Goal: Task Accomplishment & Management: Manage account settings

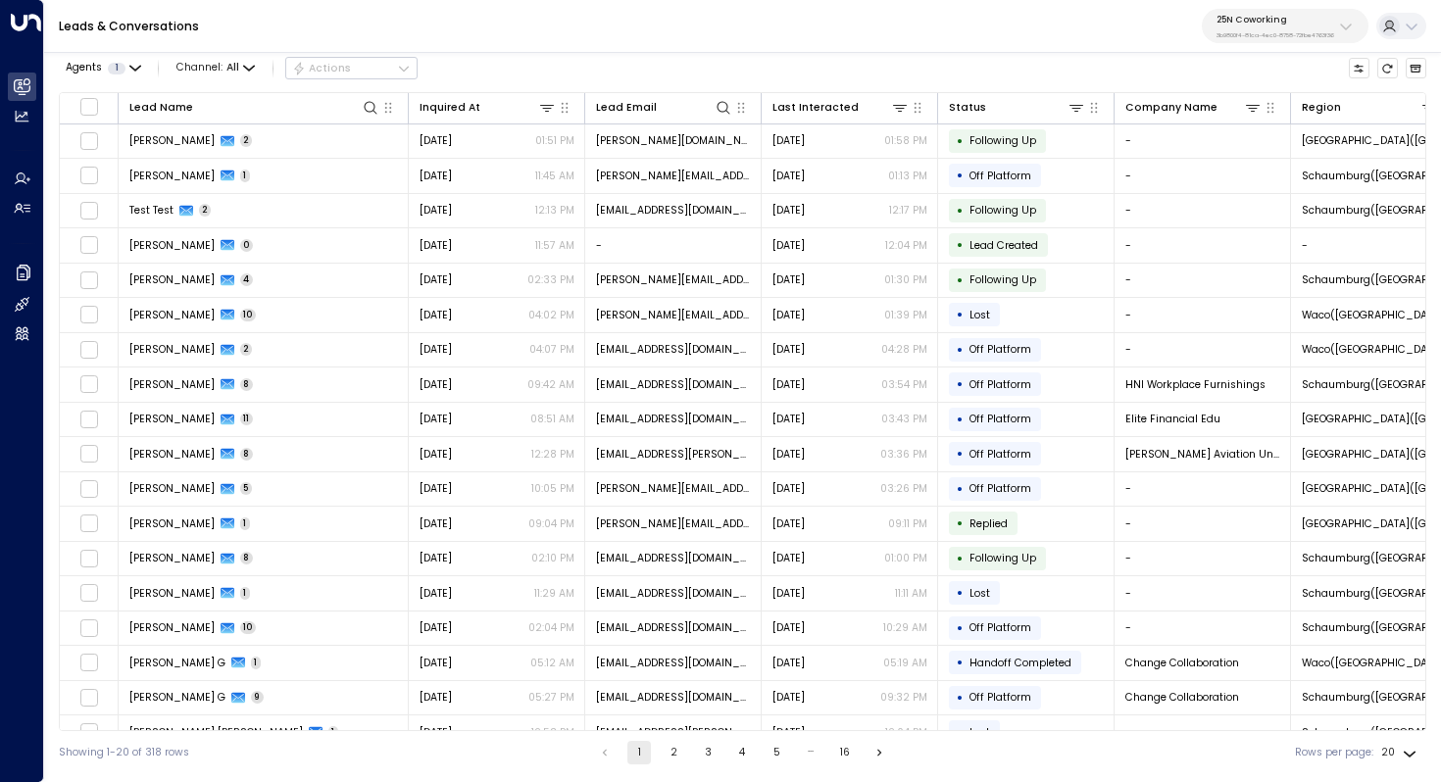
click at [1262, 39] on button "25N Coworking 3b9800f4-81ca-4ec0-8758-72fbe4763f36" at bounding box center [1285, 26] width 167 height 34
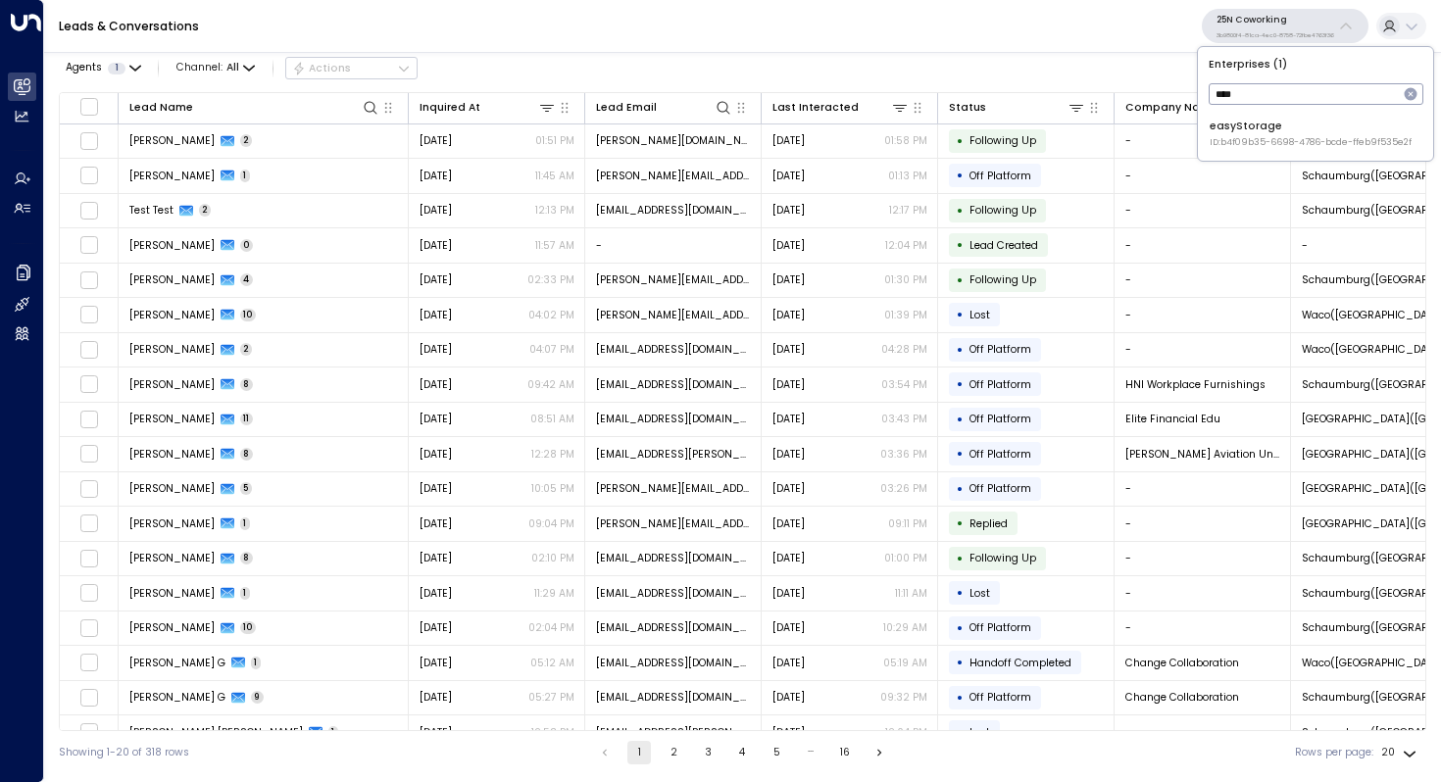
click at [1286, 104] on input "****" at bounding box center [1303, 93] width 189 height 31
type input "****"
click at [1284, 119] on div "easyStorage ID: b4f09b35-6698-4786-bcde-ffeb9f535e2f" at bounding box center [1311, 134] width 202 height 30
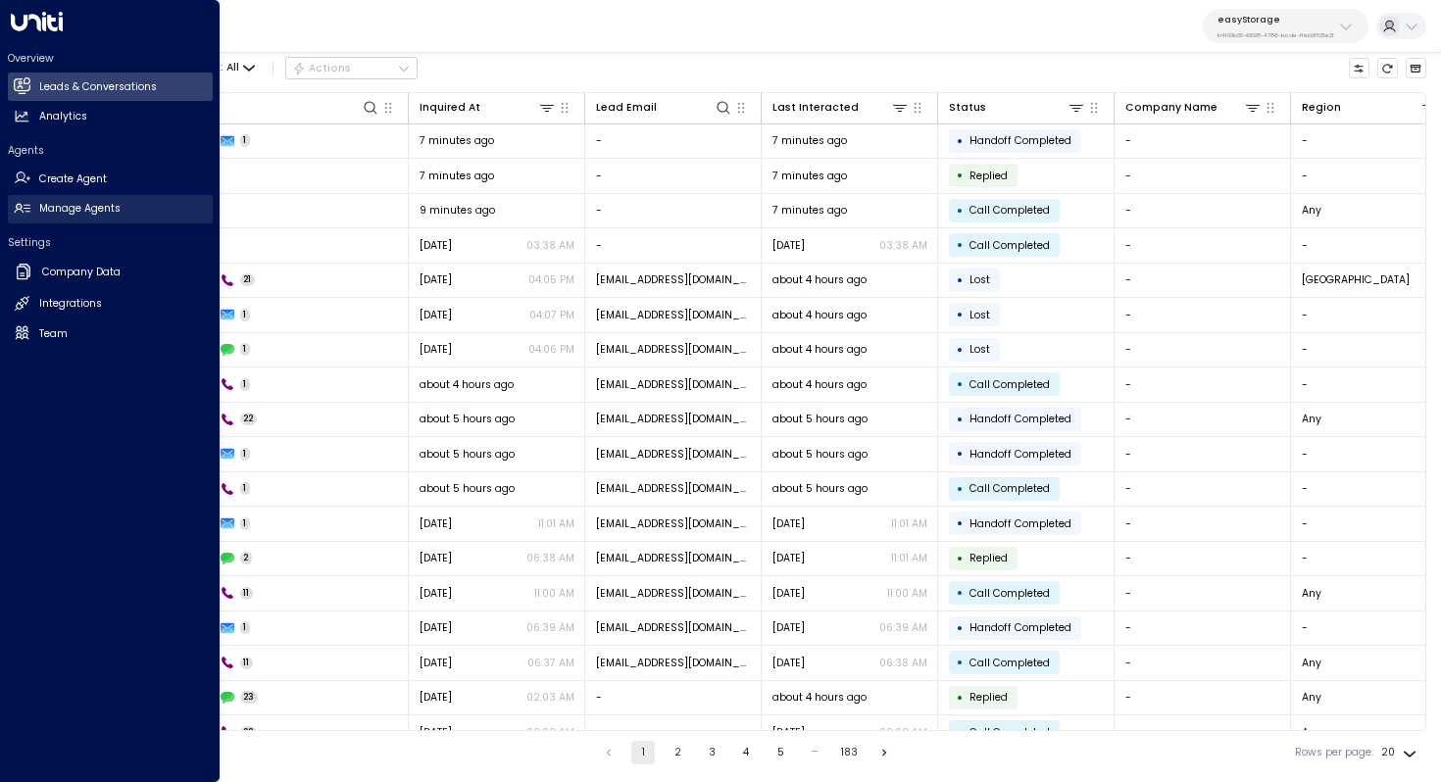
click at [80, 212] on h2 "Manage Agents" at bounding box center [79, 209] width 81 height 16
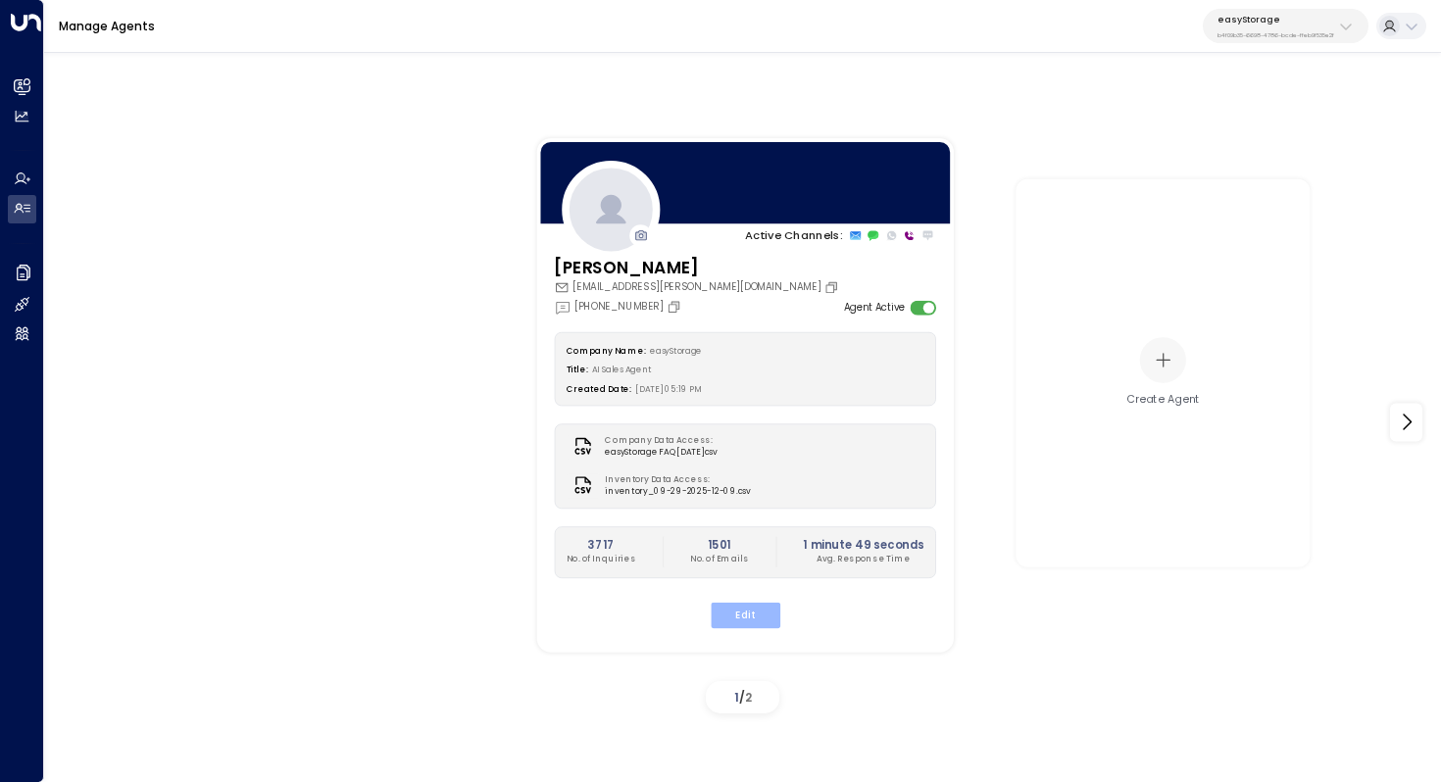
click at [730, 618] on button "Edit" at bounding box center [745, 614] width 70 height 25
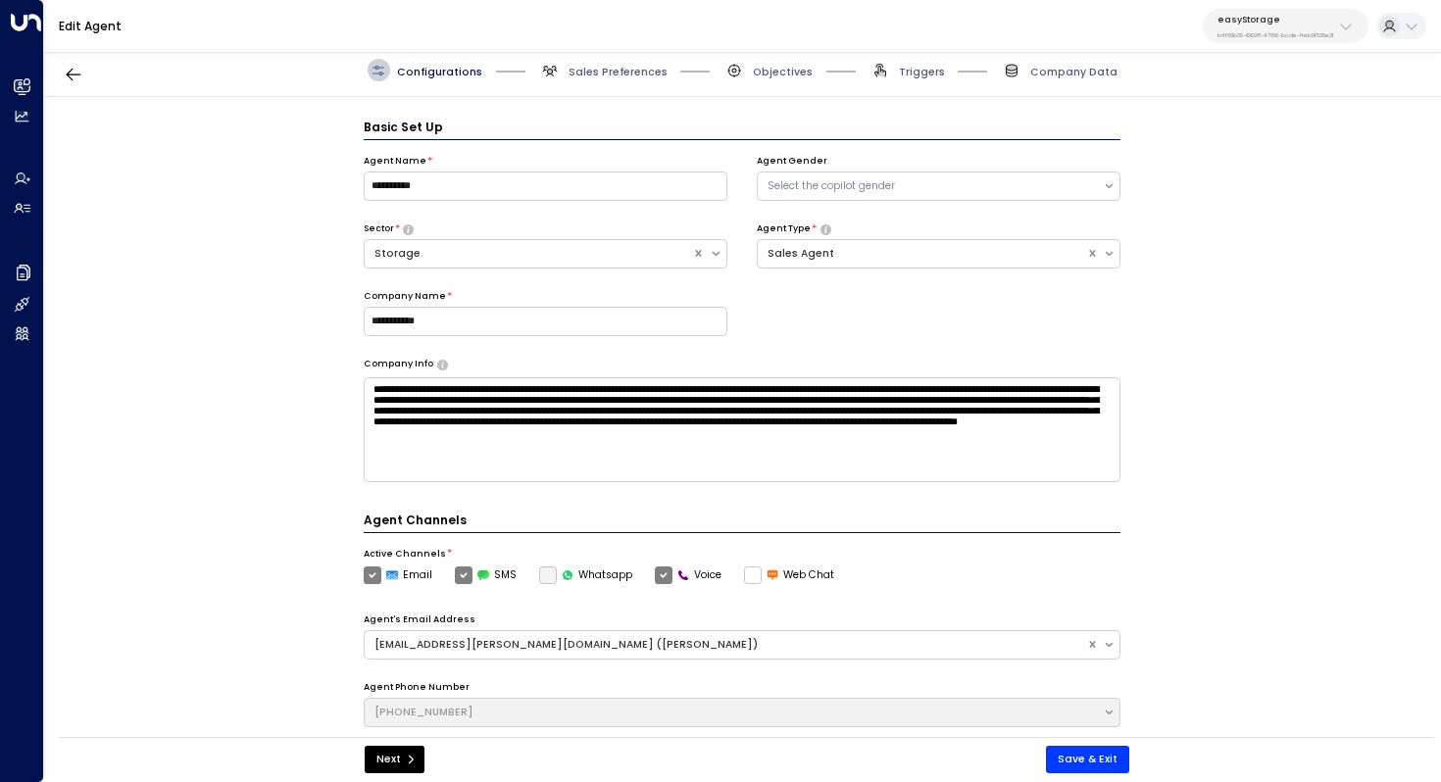
scroll to position [22, 0]
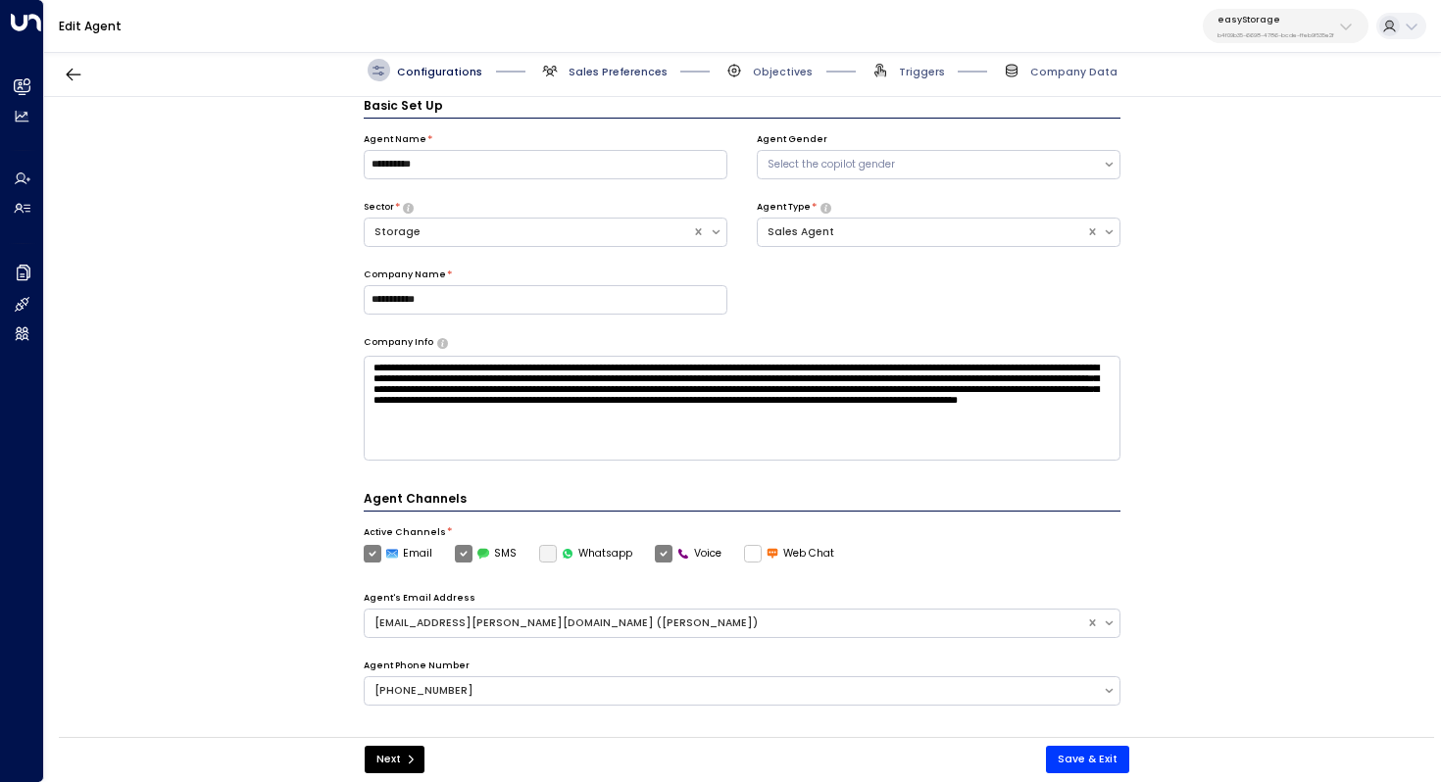
click at [607, 65] on span "Sales Preferences" at bounding box center [618, 72] width 99 height 15
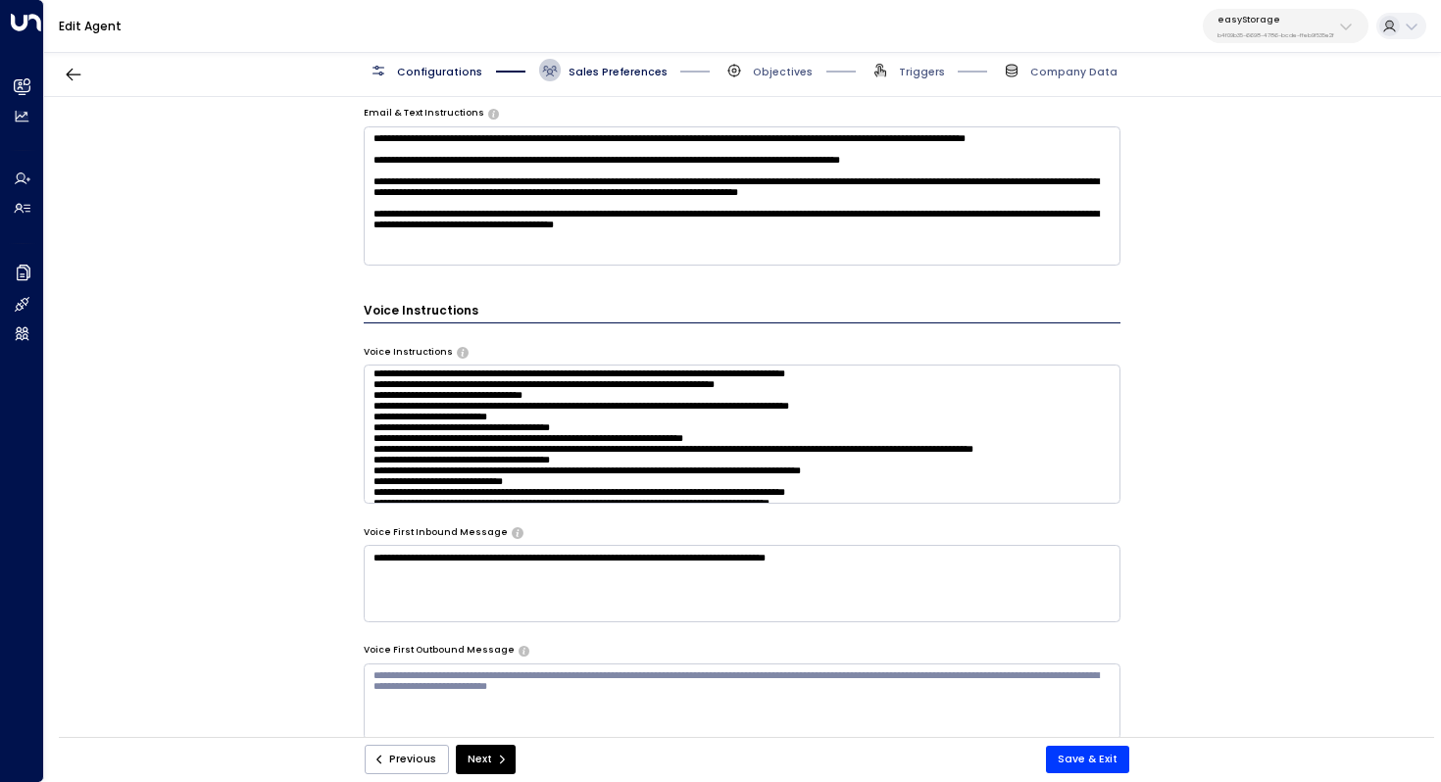
scroll to position [0, 0]
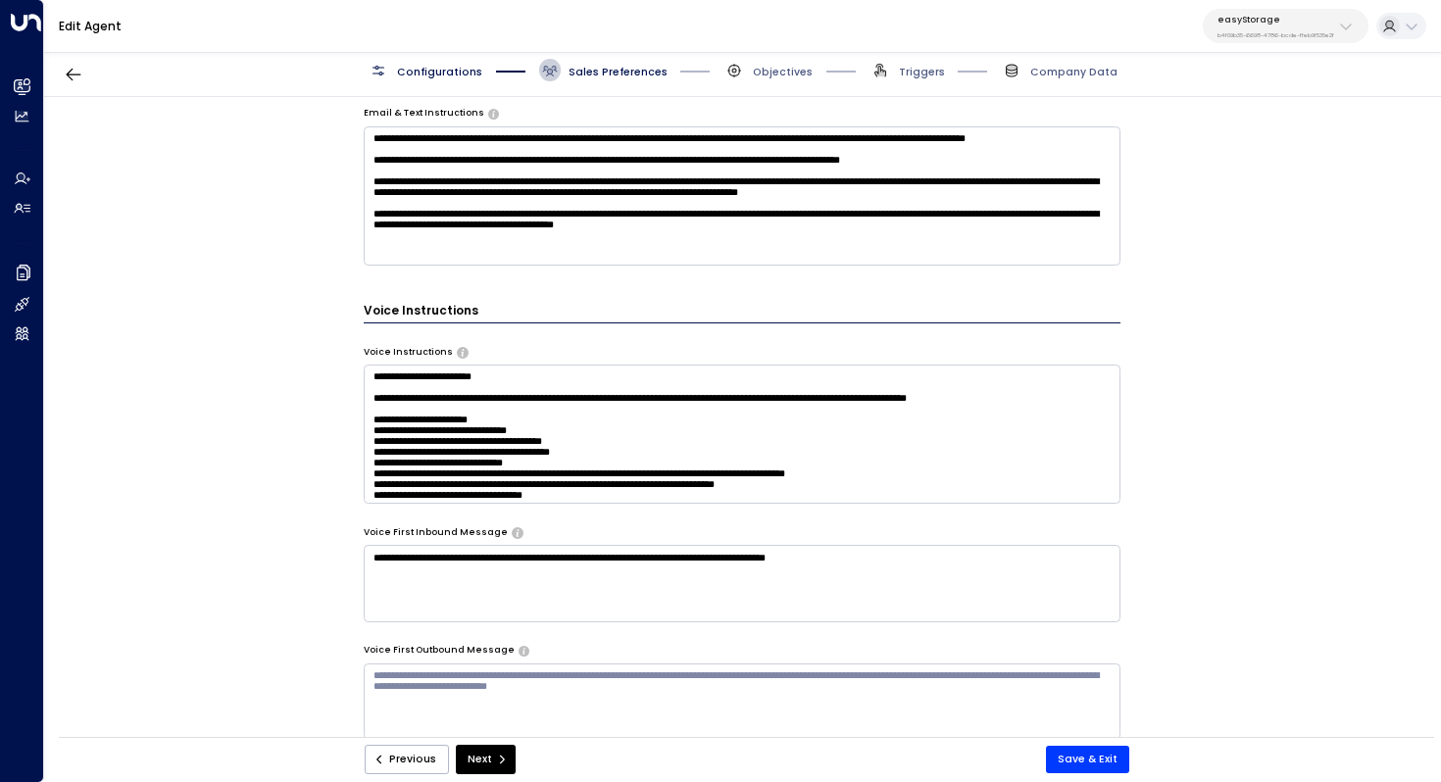
click at [628, 391] on textarea at bounding box center [743, 434] width 758 height 139
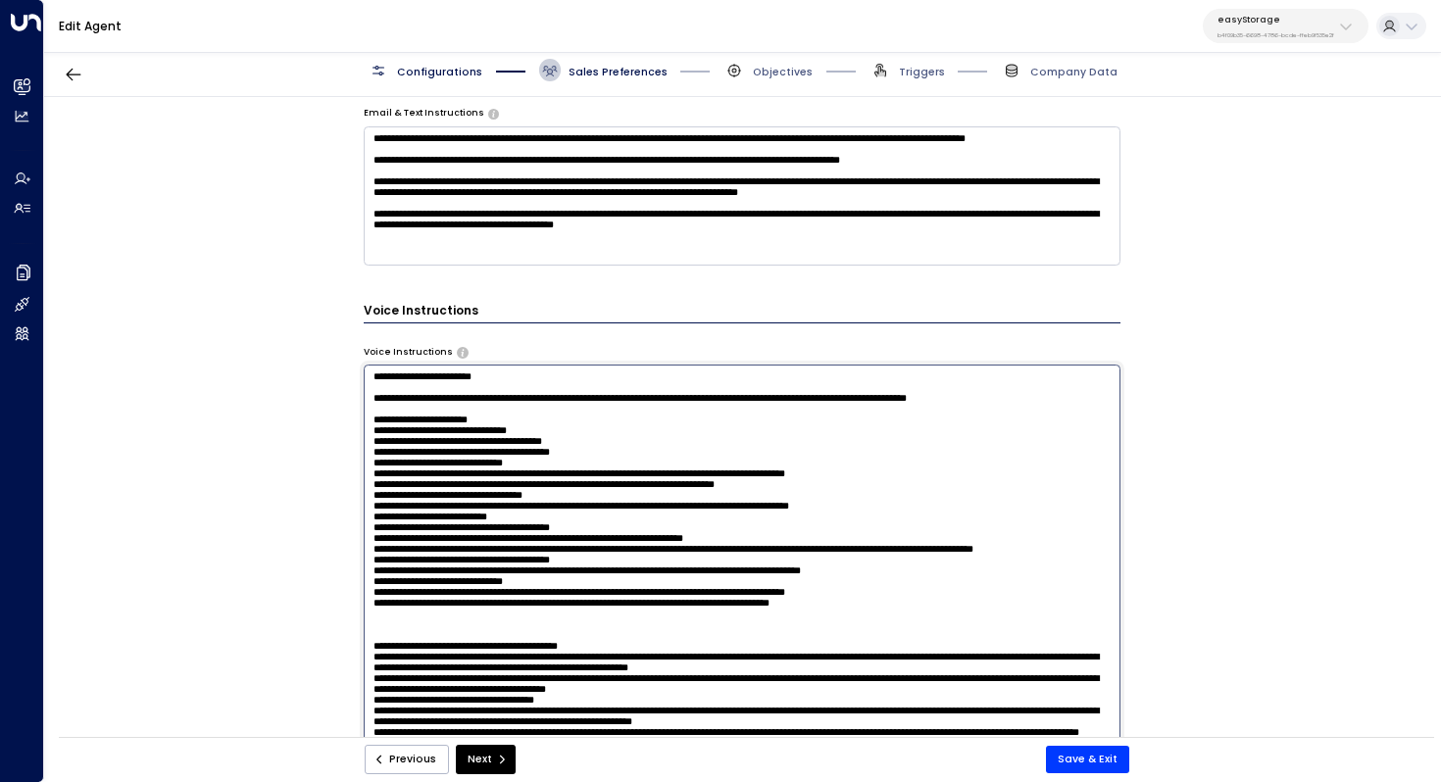
click at [537, 381] on textarea at bounding box center [743, 560] width 758 height 390
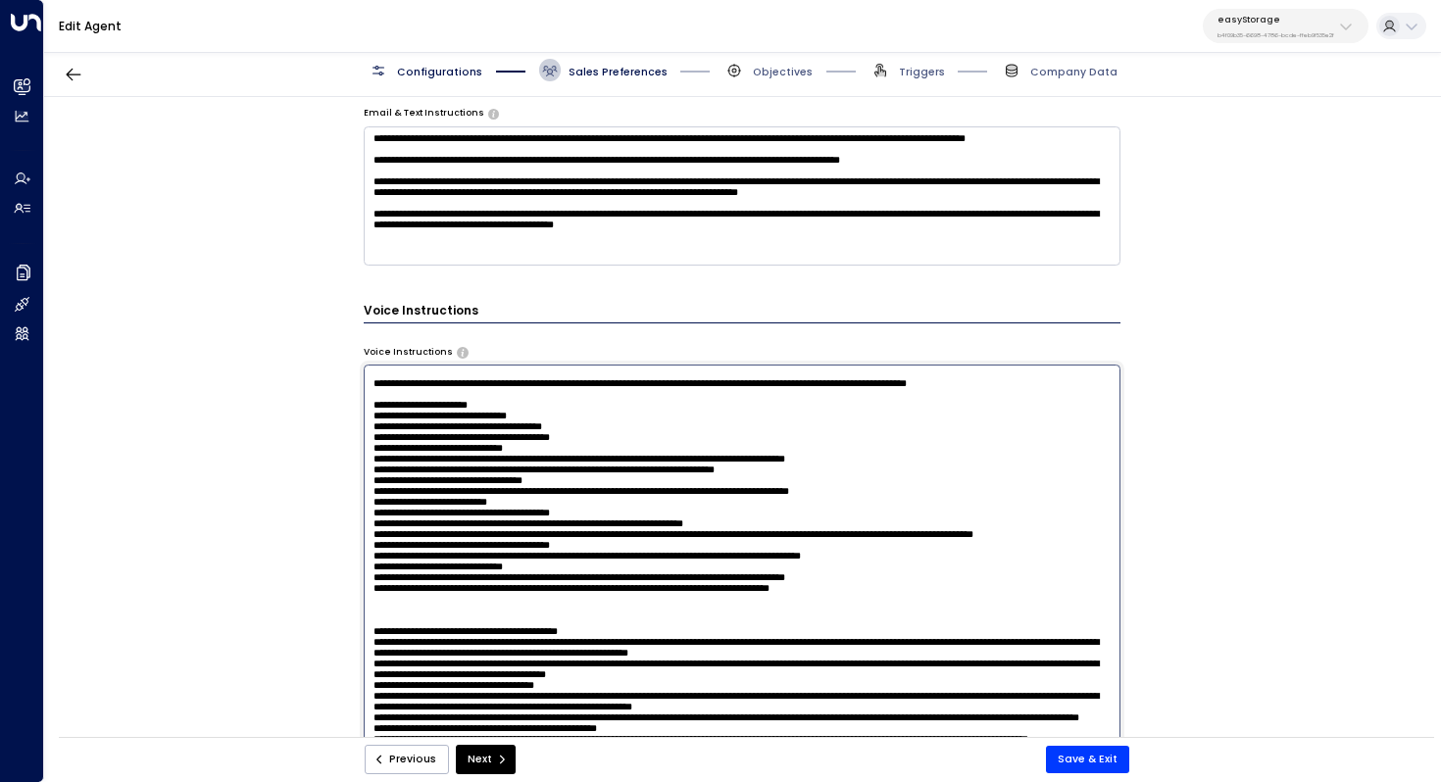
click at [554, 428] on textarea at bounding box center [743, 560] width 758 height 390
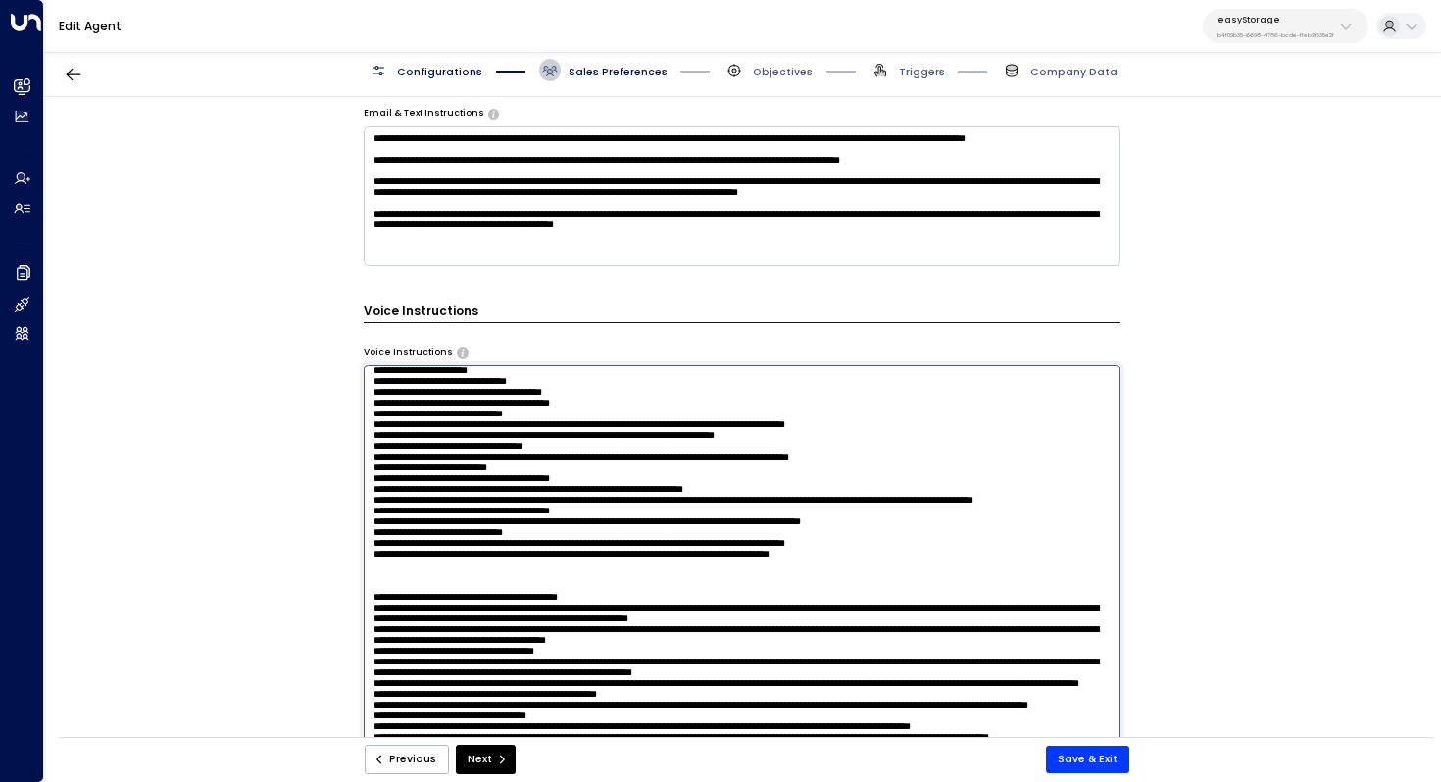
click at [597, 470] on textarea at bounding box center [743, 560] width 758 height 390
drag, startPoint x: 546, startPoint y: 474, endPoint x: 568, endPoint y: 474, distance: 21.6
click at [568, 474] on textarea at bounding box center [743, 560] width 758 height 390
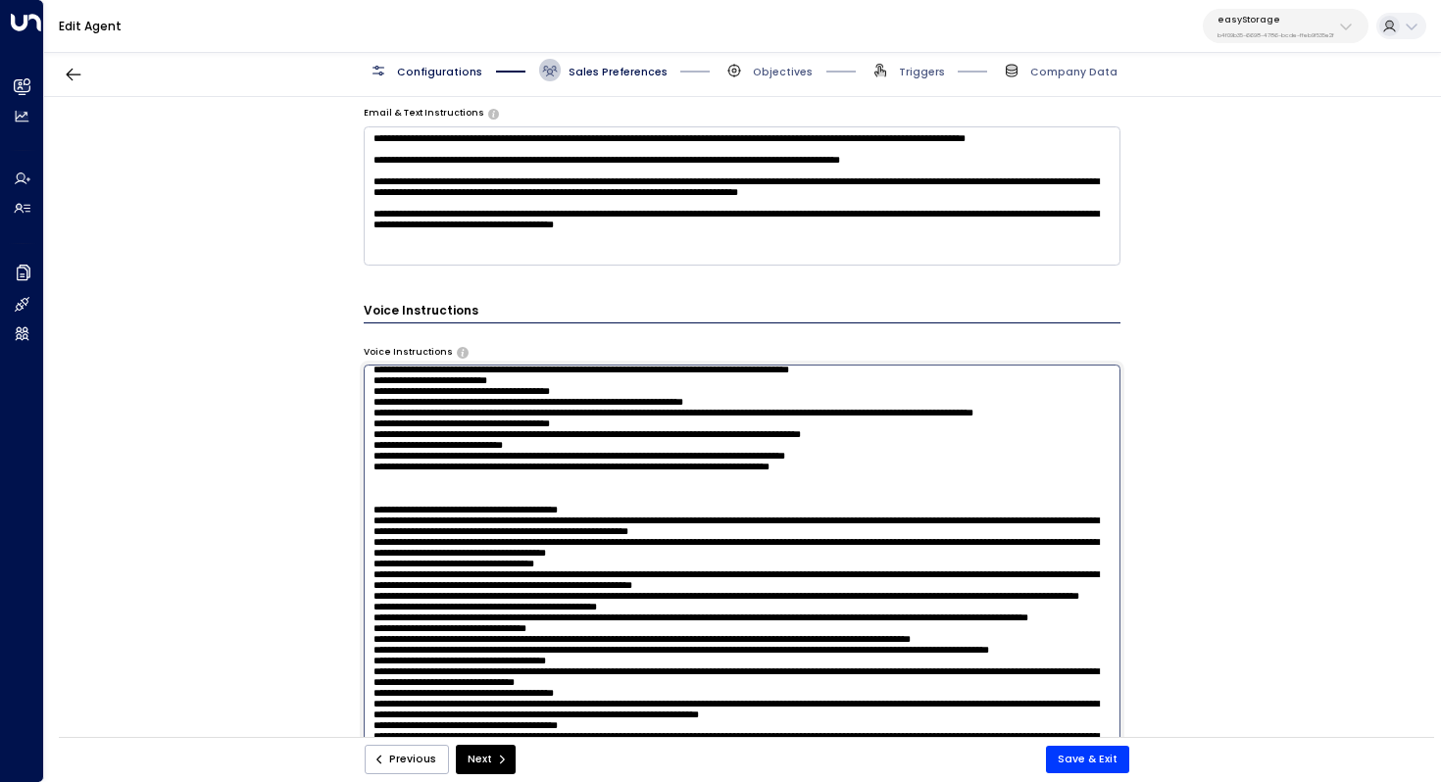
scroll to position [160, 0]
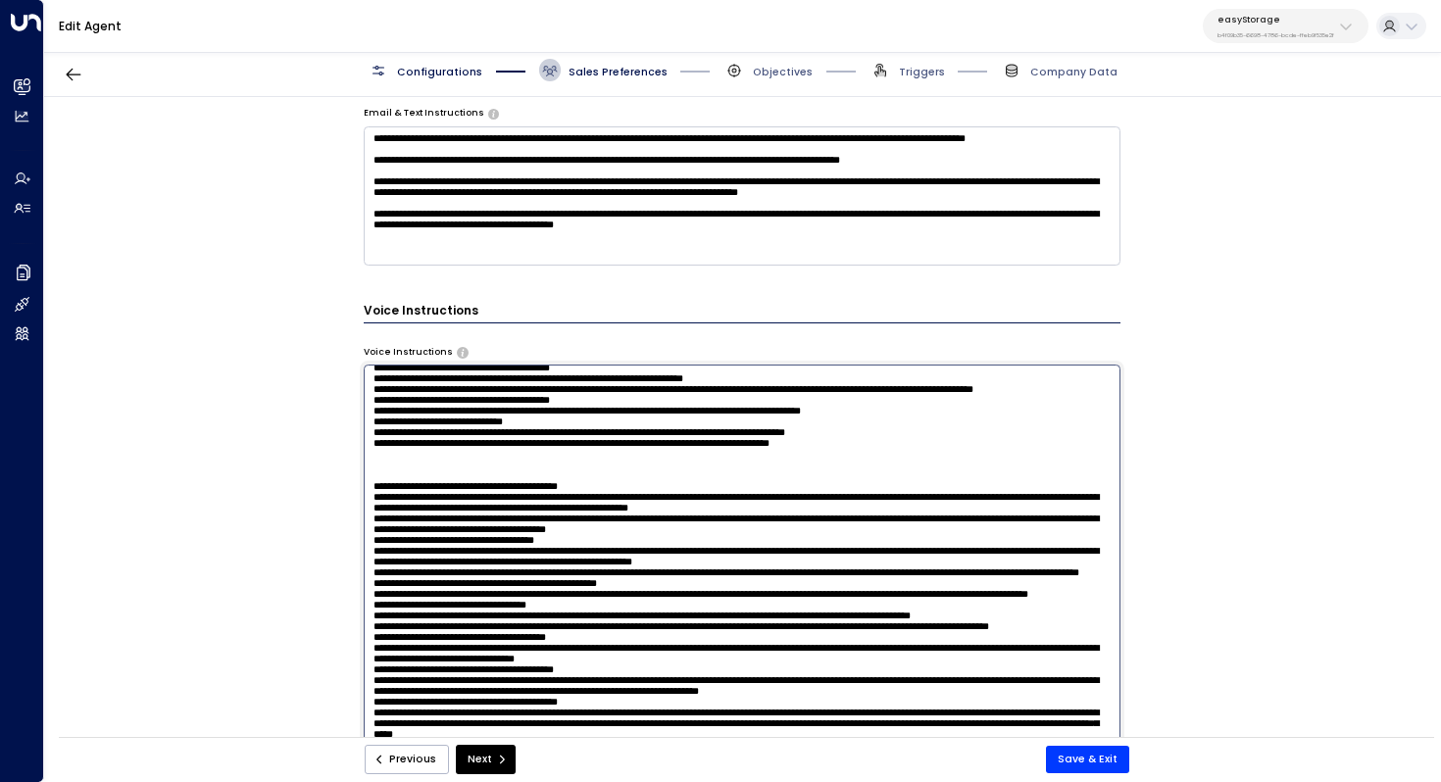
drag, startPoint x: 610, startPoint y: 505, endPoint x: 625, endPoint y: 505, distance: 15.7
click at [625, 505] on textarea at bounding box center [743, 560] width 758 height 390
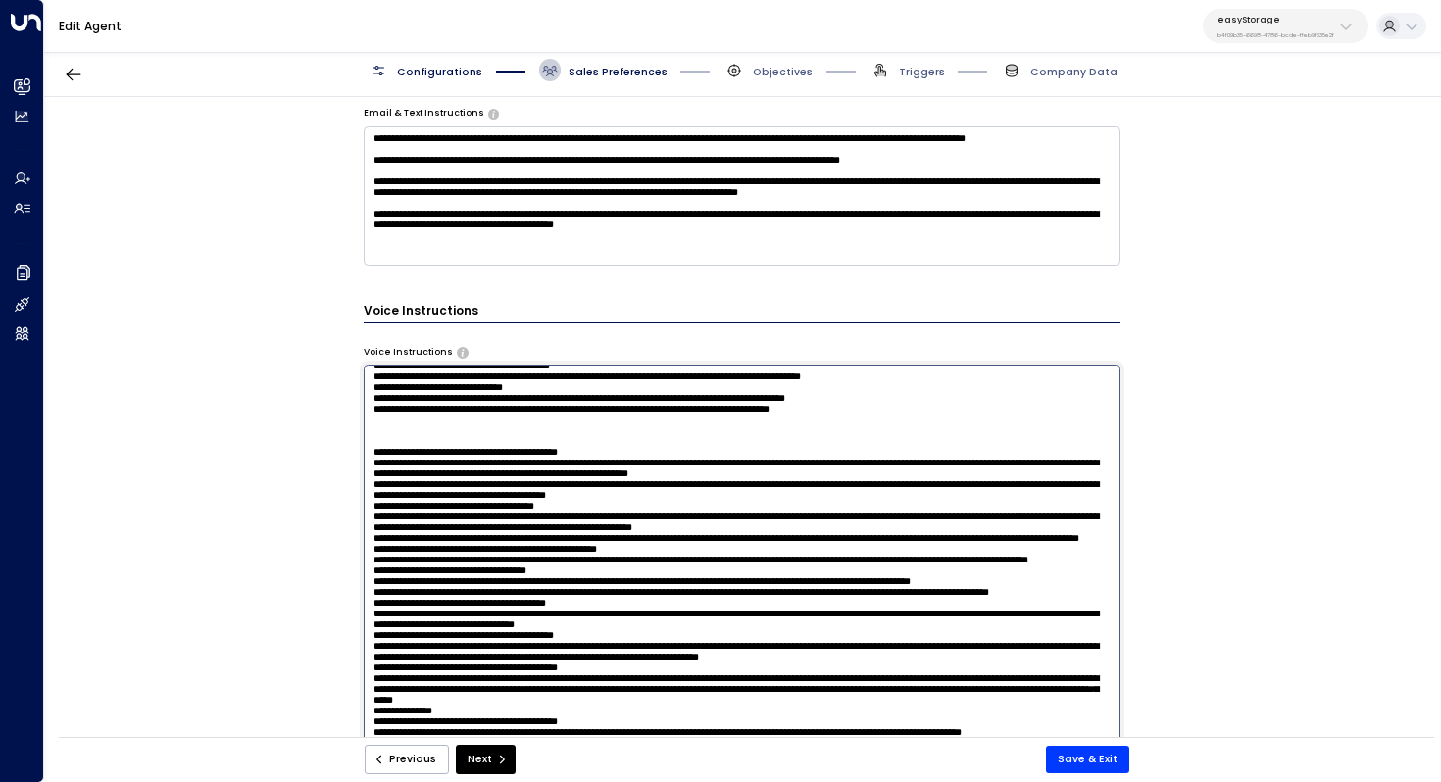
scroll to position [198, 0]
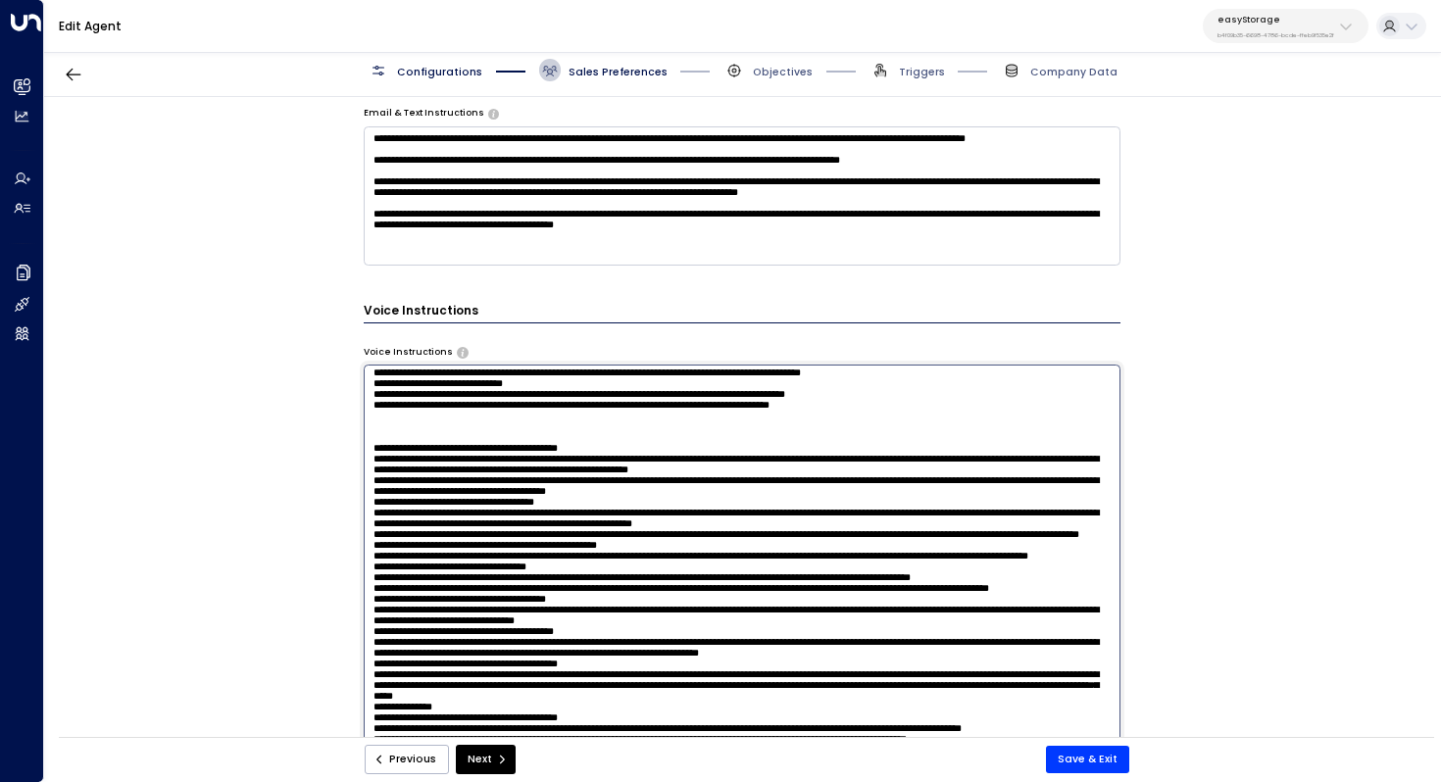
drag, startPoint x: 545, startPoint y: 493, endPoint x: 566, endPoint y: 493, distance: 20.6
click at [566, 493] on textarea at bounding box center [743, 560] width 758 height 390
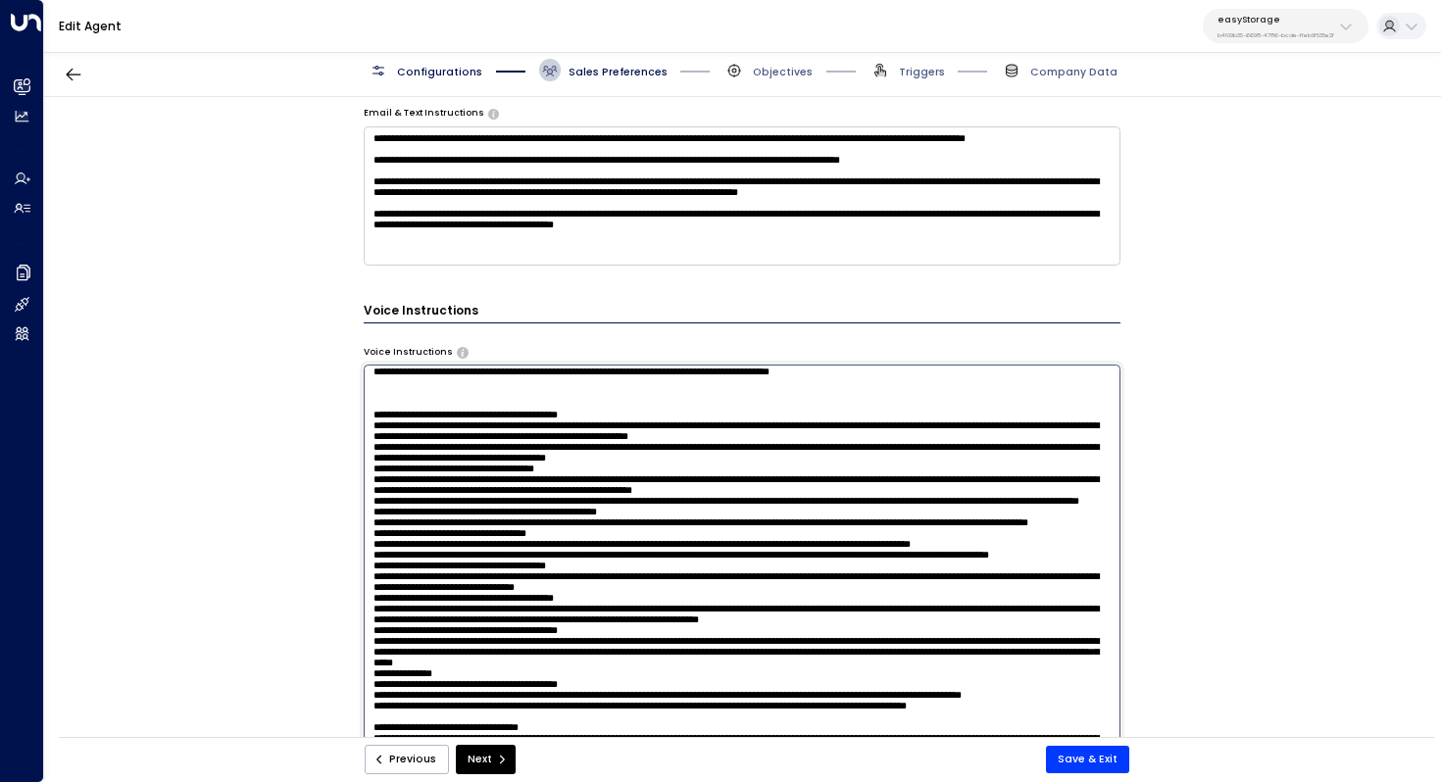
scroll to position [236, 0]
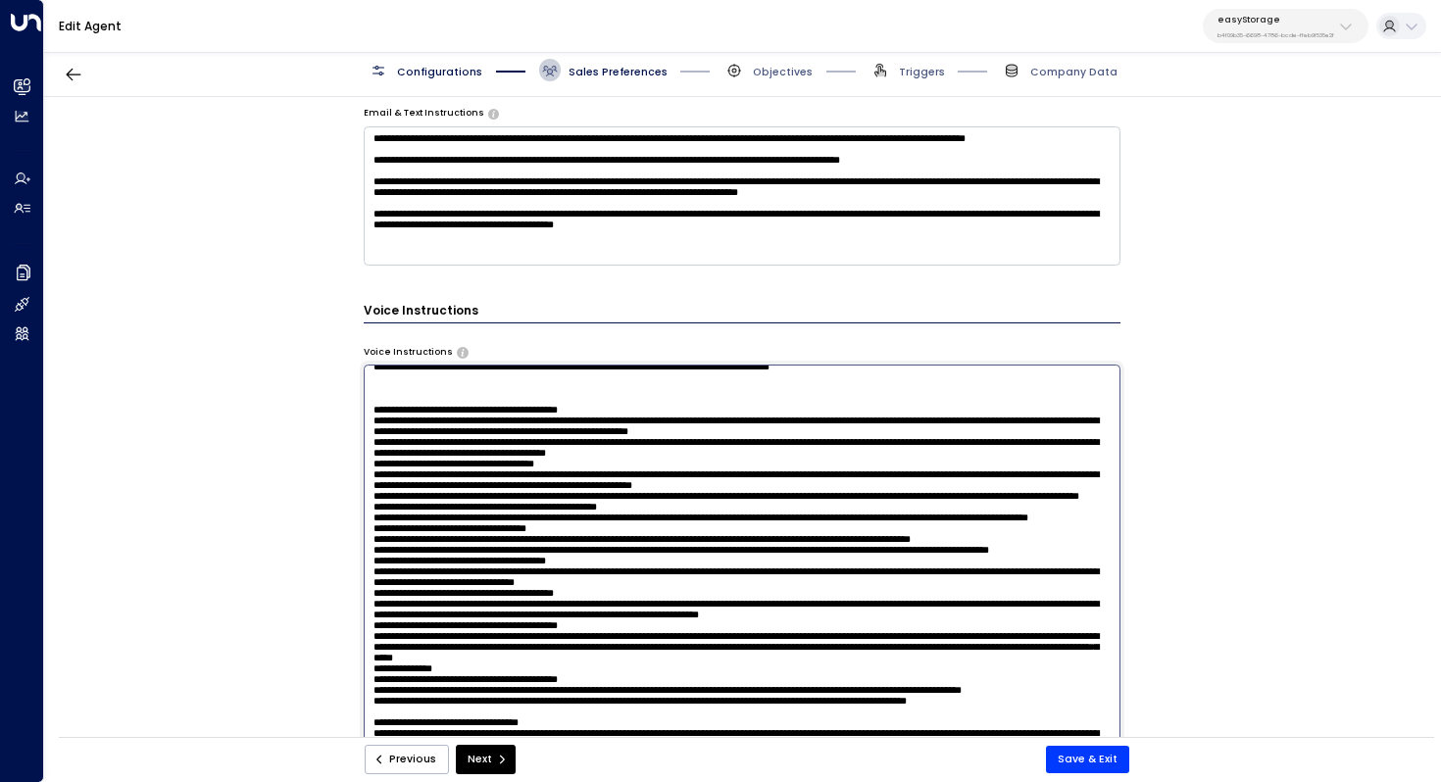
drag, startPoint x: 558, startPoint y: 484, endPoint x: 577, endPoint y: 484, distance: 19.6
click at [577, 484] on textarea at bounding box center [743, 560] width 758 height 390
drag, startPoint x: 614, startPoint y: 483, endPoint x: 633, endPoint y: 483, distance: 19.6
click at [633, 483] on textarea at bounding box center [743, 560] width 758 height 390
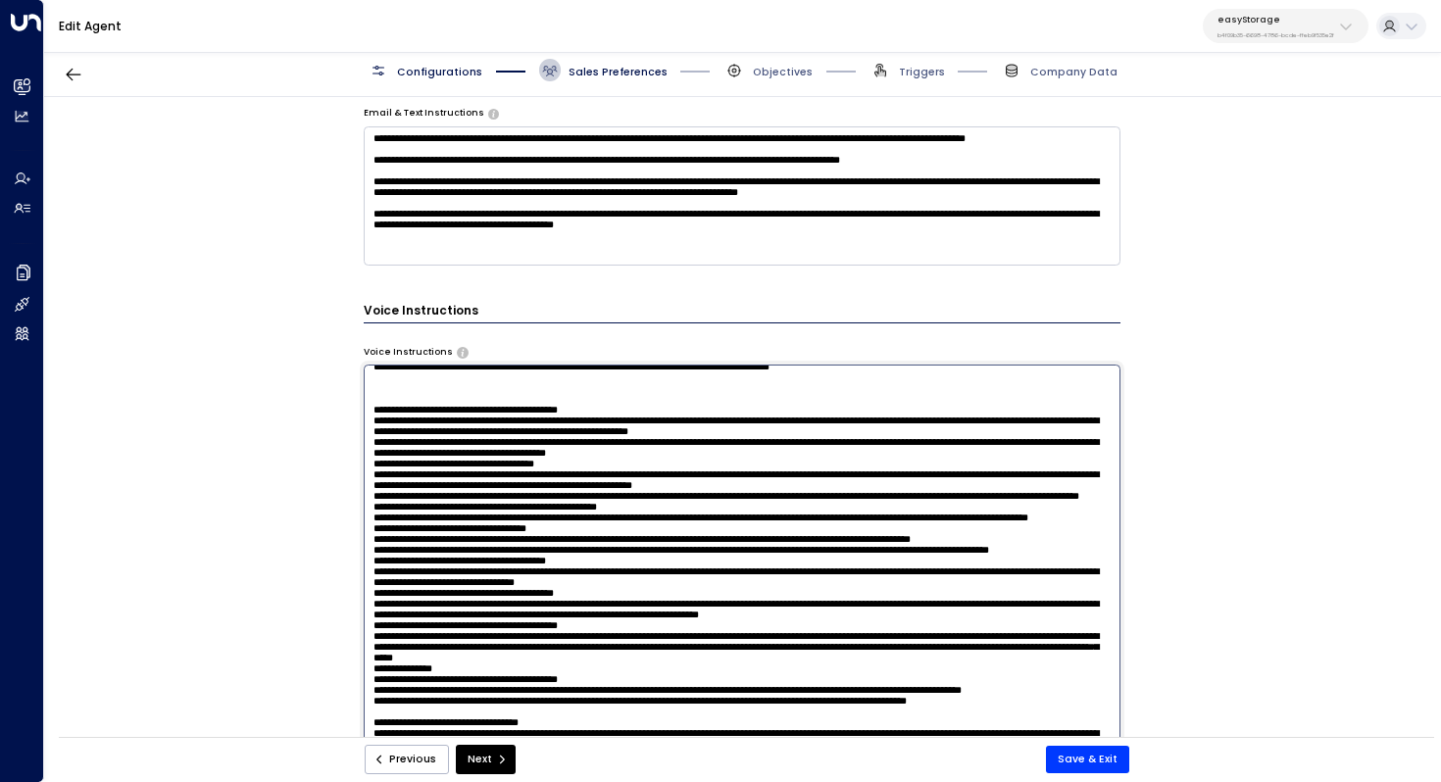
click at [633, 483] on textarea at bounding box center [743, 560] width 758 height 390
click at [238, 260] on div "**********" at bounding box center [742, 422] width 1396 height 650
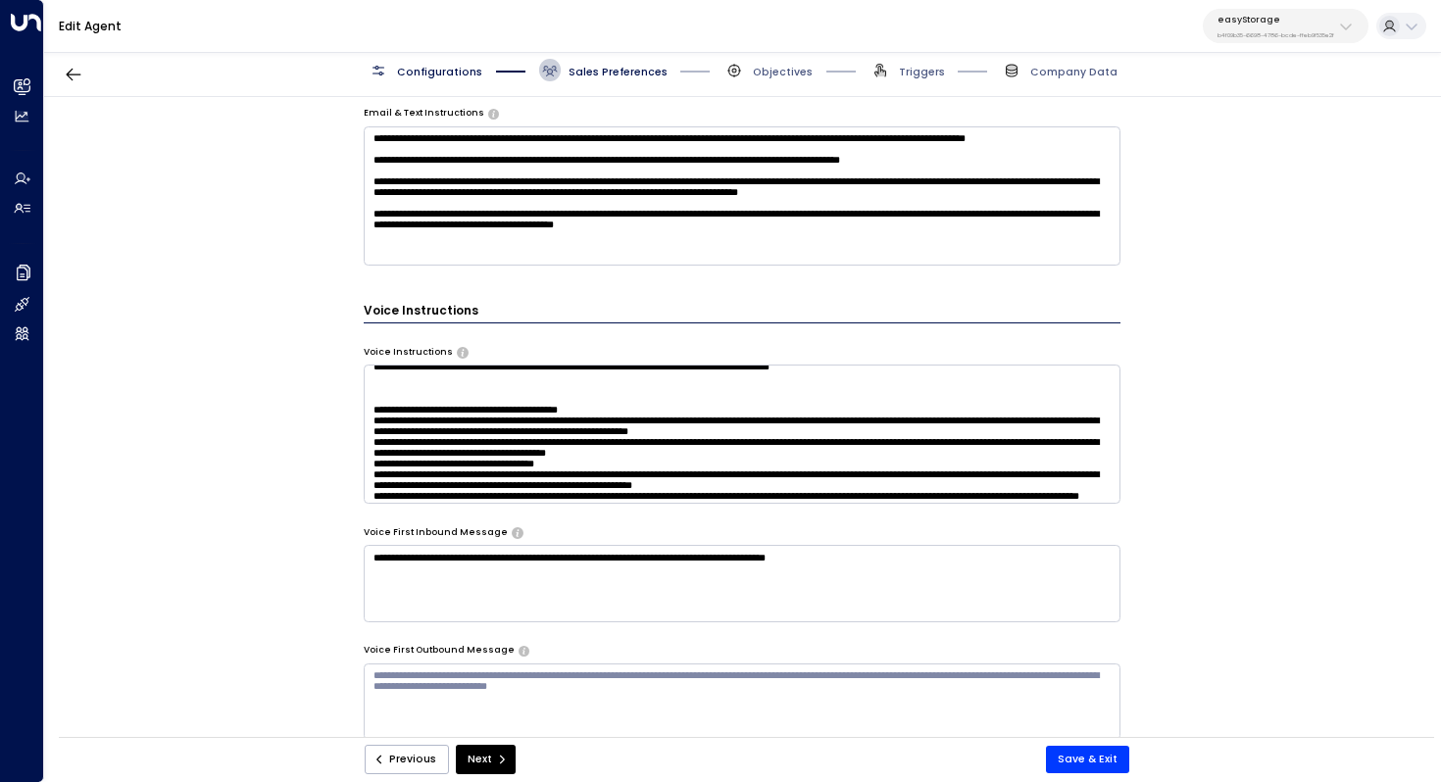
click at [466, 418] on textarea at bounding box center [743, 434] width 758 height 139
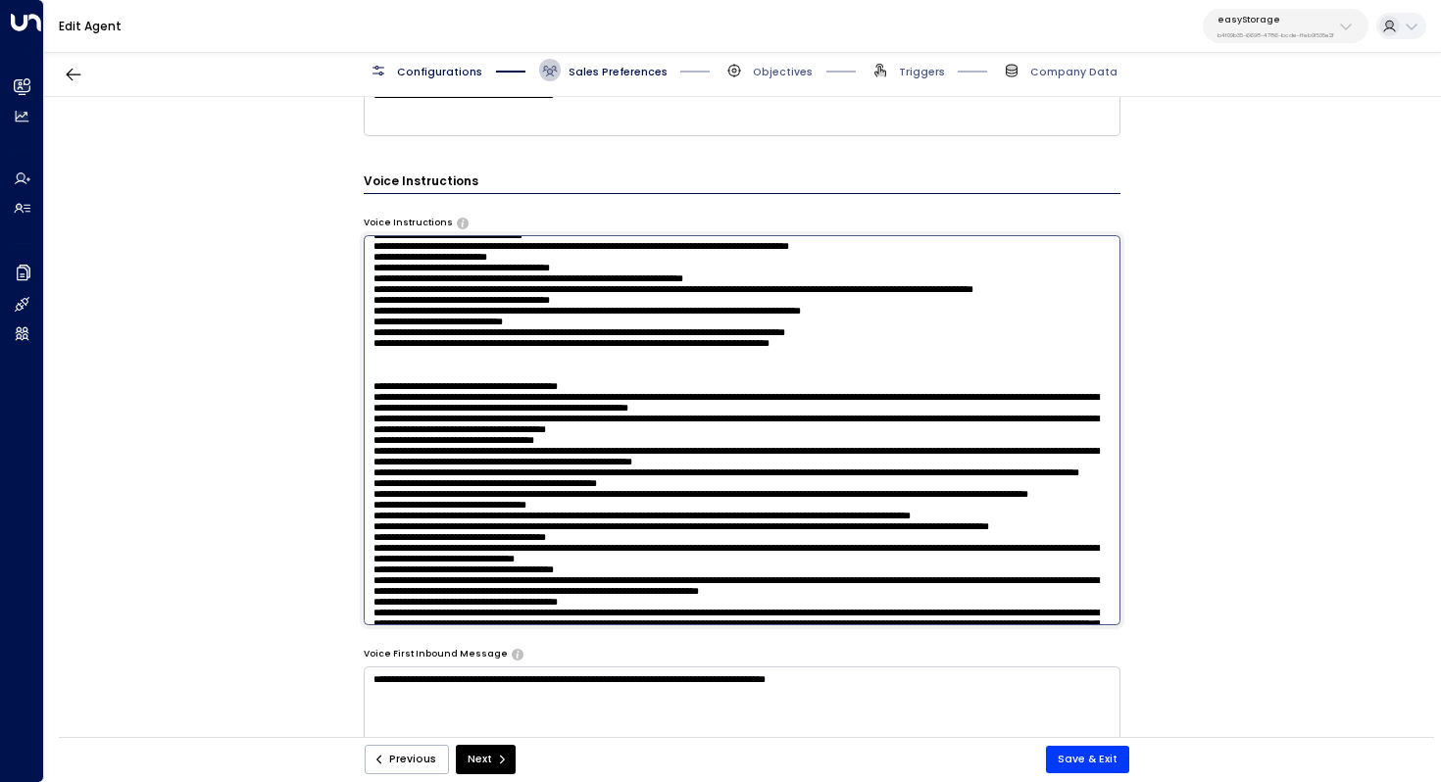
scroll to position [138, 0]
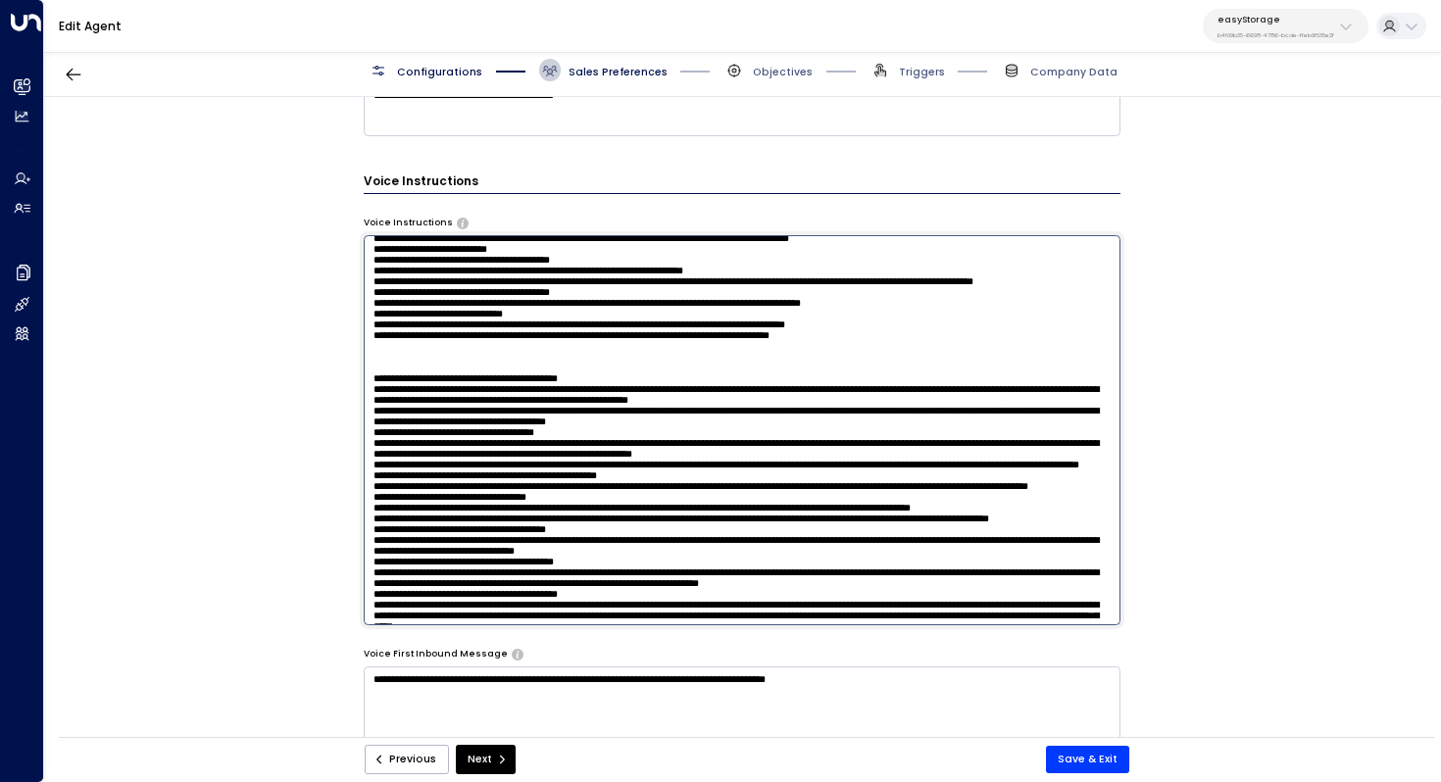
click at [598, 440] on textarea at bounding box center [743, 430] width 758 height 390
click at [608, 450] on textarea at bounding box center [743, 430] width 758 height 390
click at [893, 439] on textarea at bounding box center [743, 430] width 758 height 390
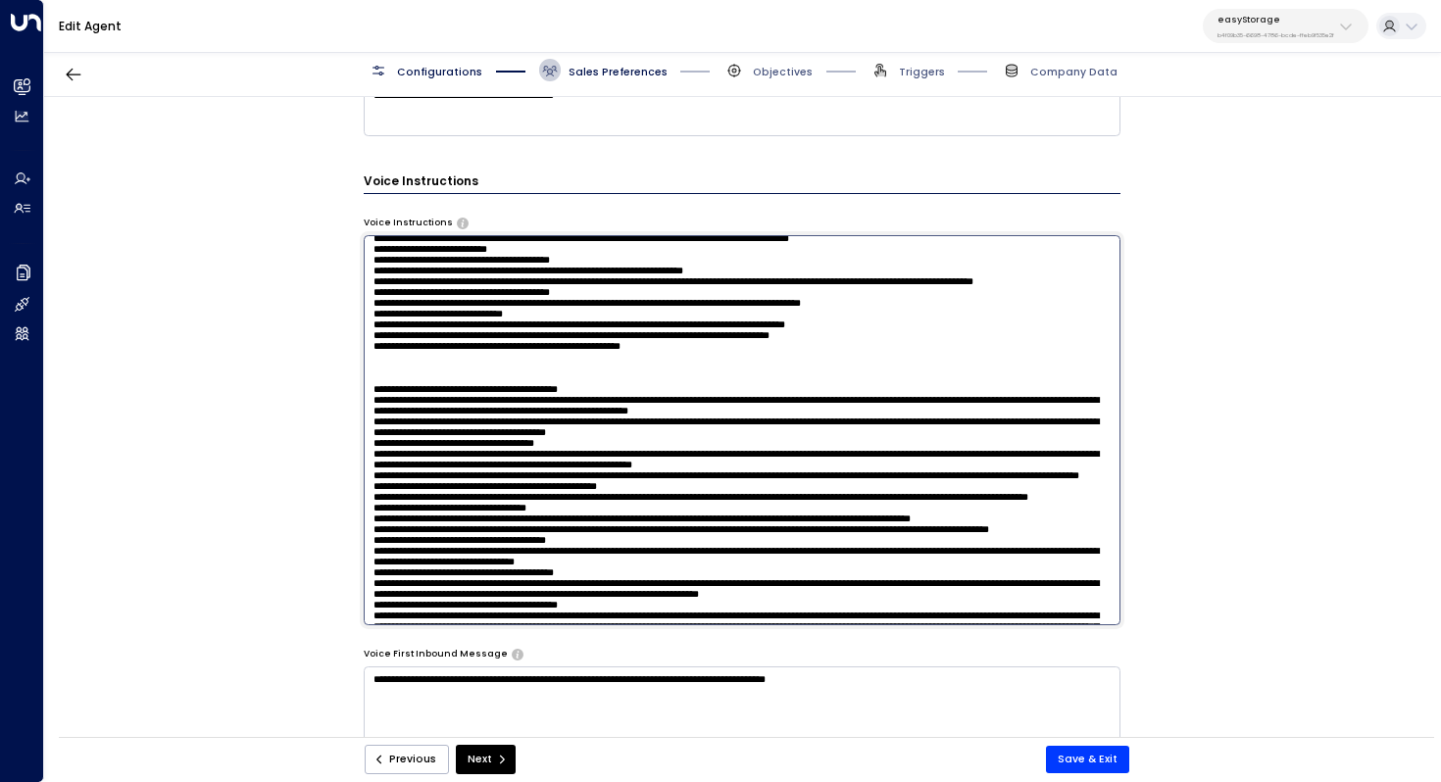
click at [371, 454] on textarea at bounding box center [743, 430] width 758 height 390
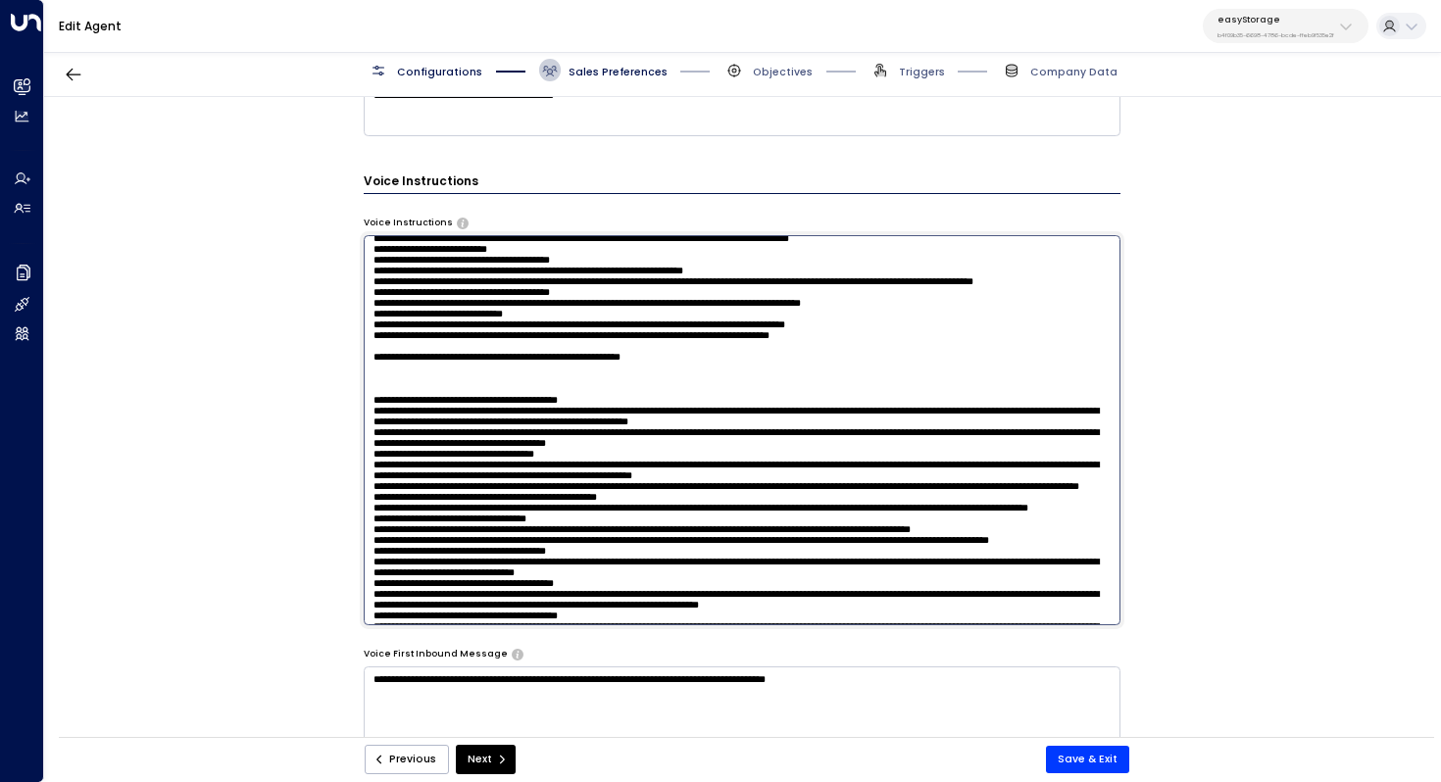
click at [455, 465] on textarea at bounding box center [743, 430] width 758 height 390
click at [737, 472] on textarea at bounding box center [743, 430] width 758 height 390
drag, startPoint x: 882, startPoint y: 473, endPoint x: 816, endPoint y: 470, distance: 65.7
click at [816, 470] on textarea at bounding box center [743, 430] width 758 height 390
click at [738, 479] on textarea at bounding box center [743, 430] width 758 height 390
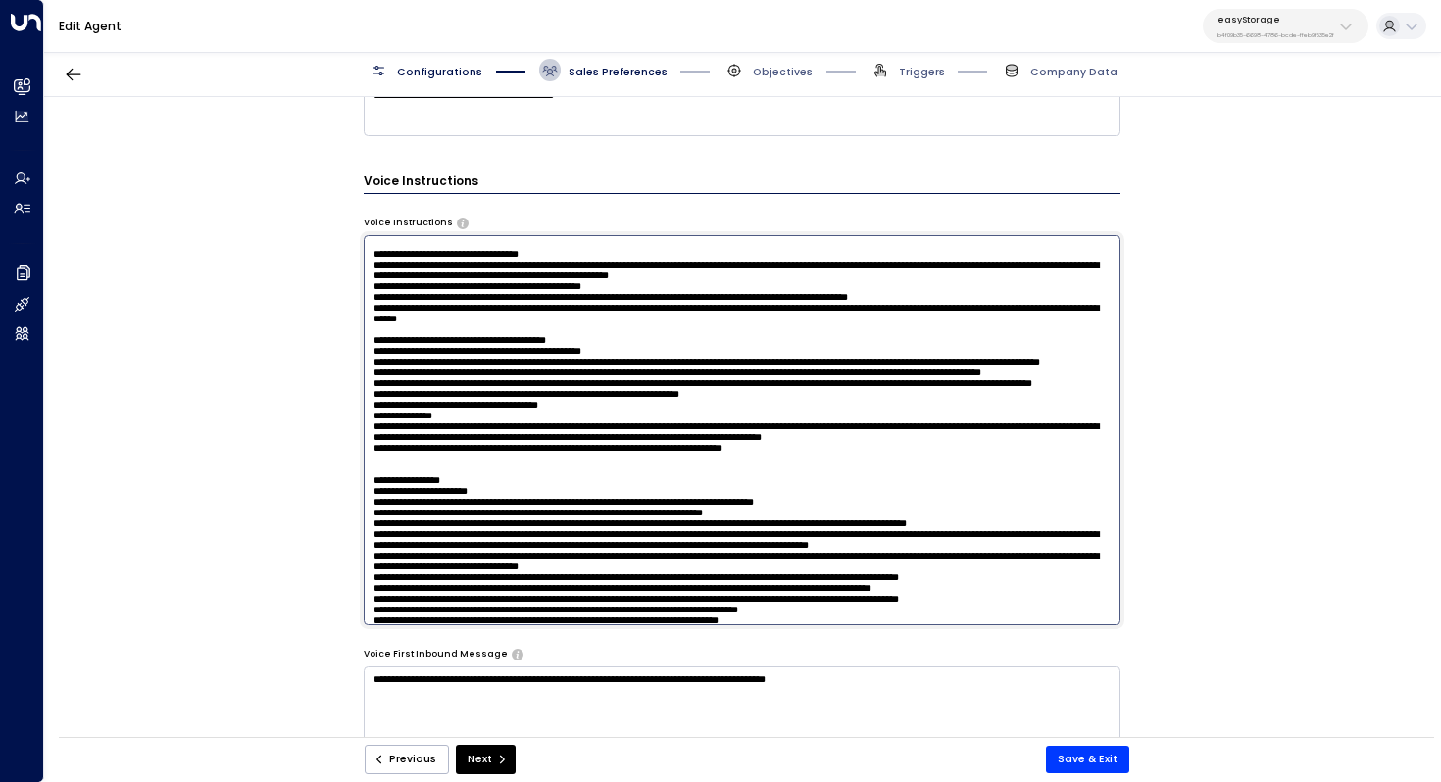
scroll to position [601, 0]
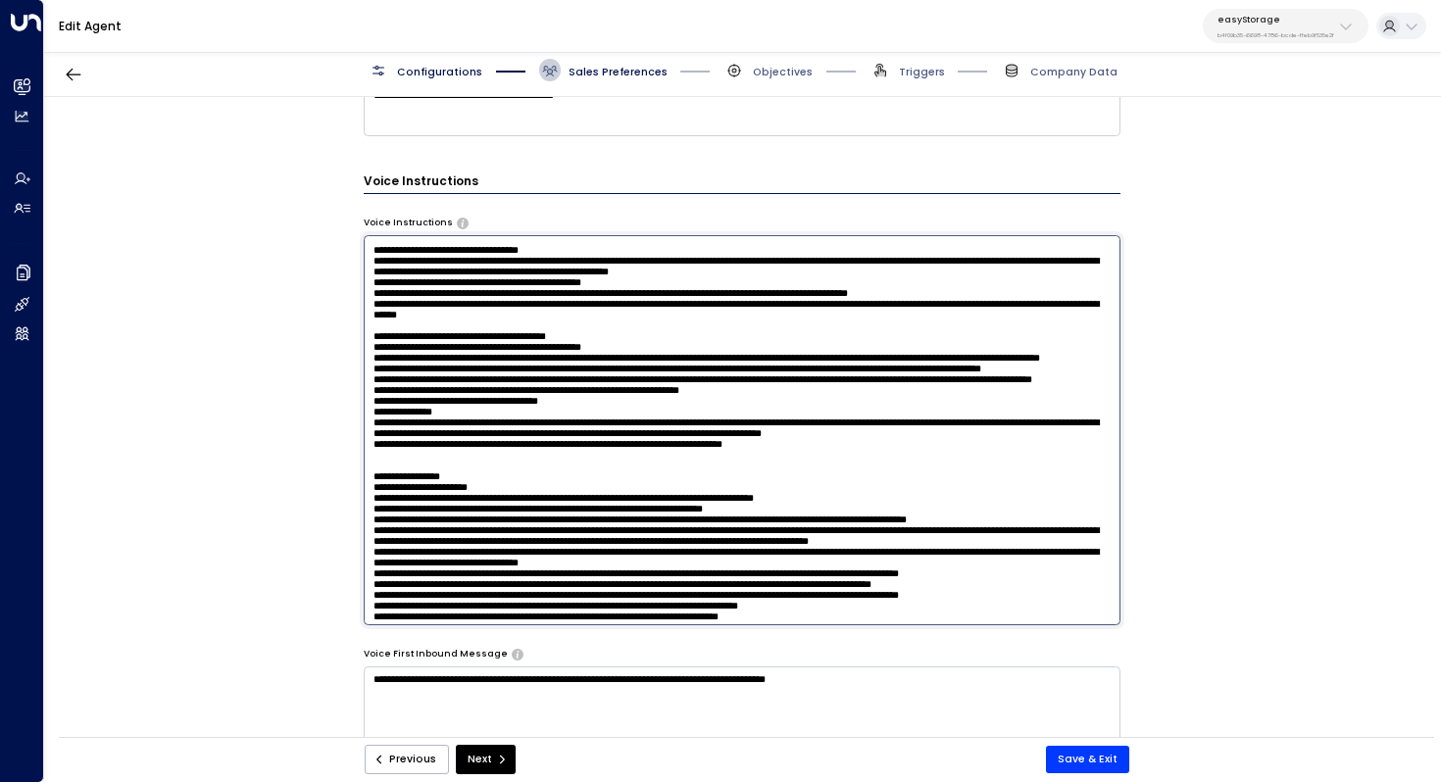
click at [748, 437] on textarea at bounding box center [743, 430] width 758 height 390
click at [617, 463] on textarea at bounding box center [743, 430] width 758 height 390
drag, startPoint x: 722, startPoint y: 450, endPoint x: 736, endPoint y: 450, distance: 13.7
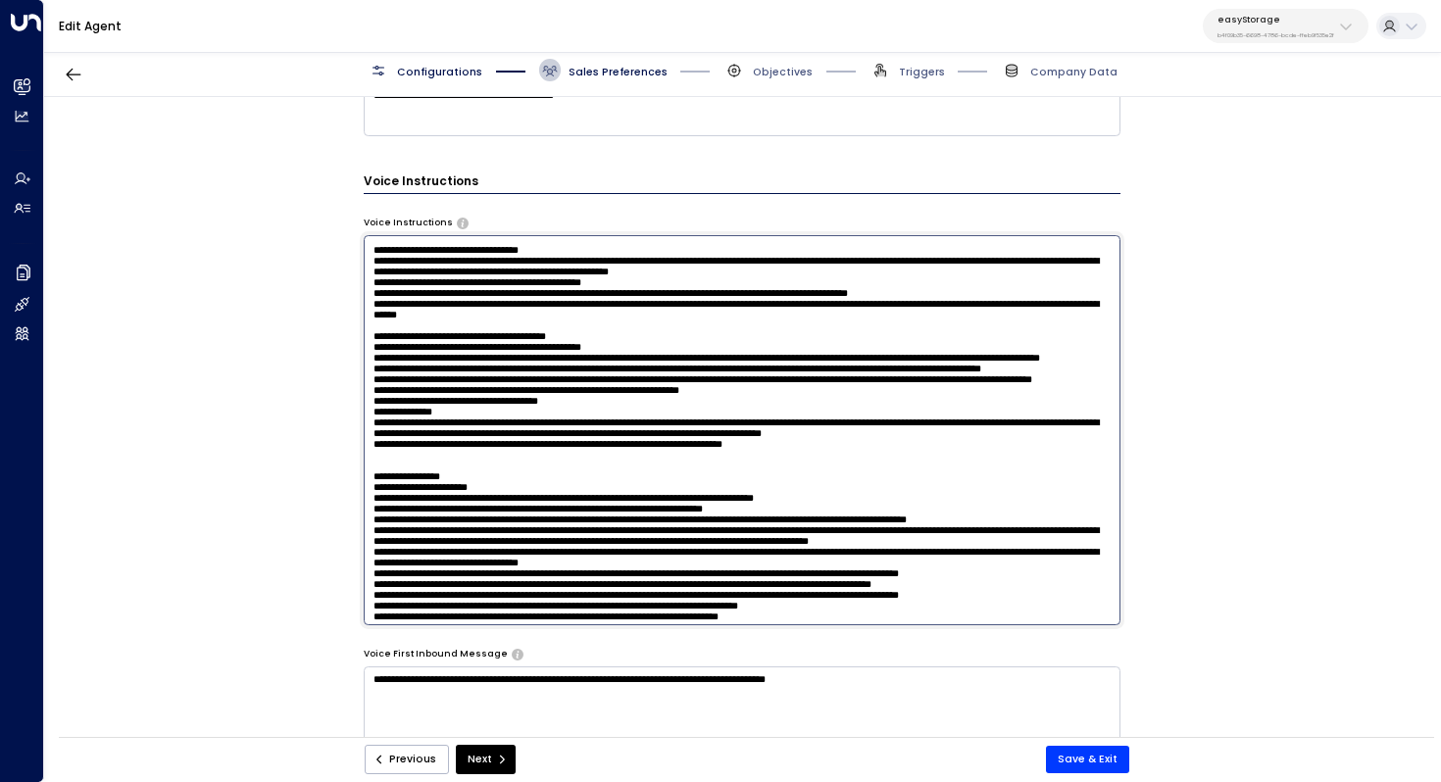
click at [736, 450] on textarea at bounding box center [743, 430] width 758 height 390
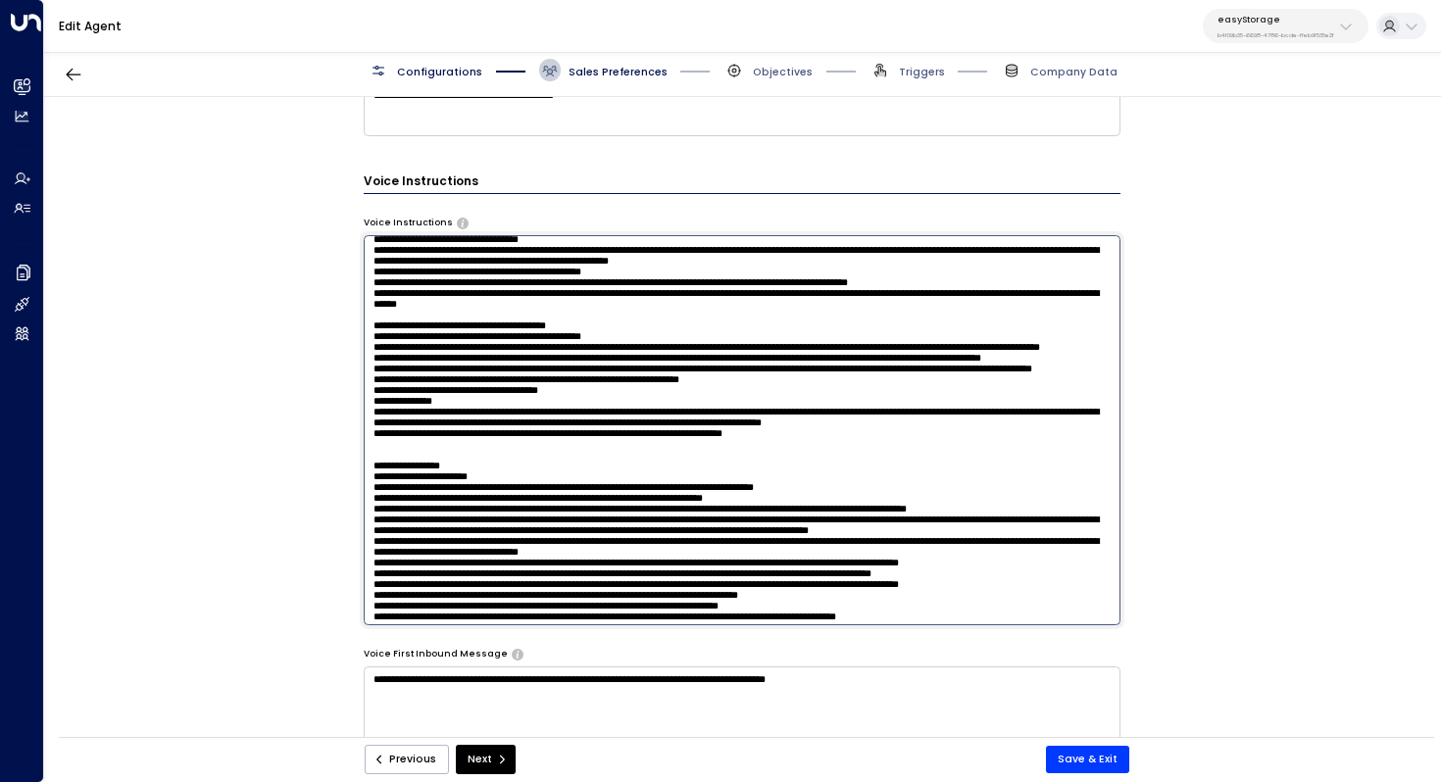
scroll to position [634, 0]
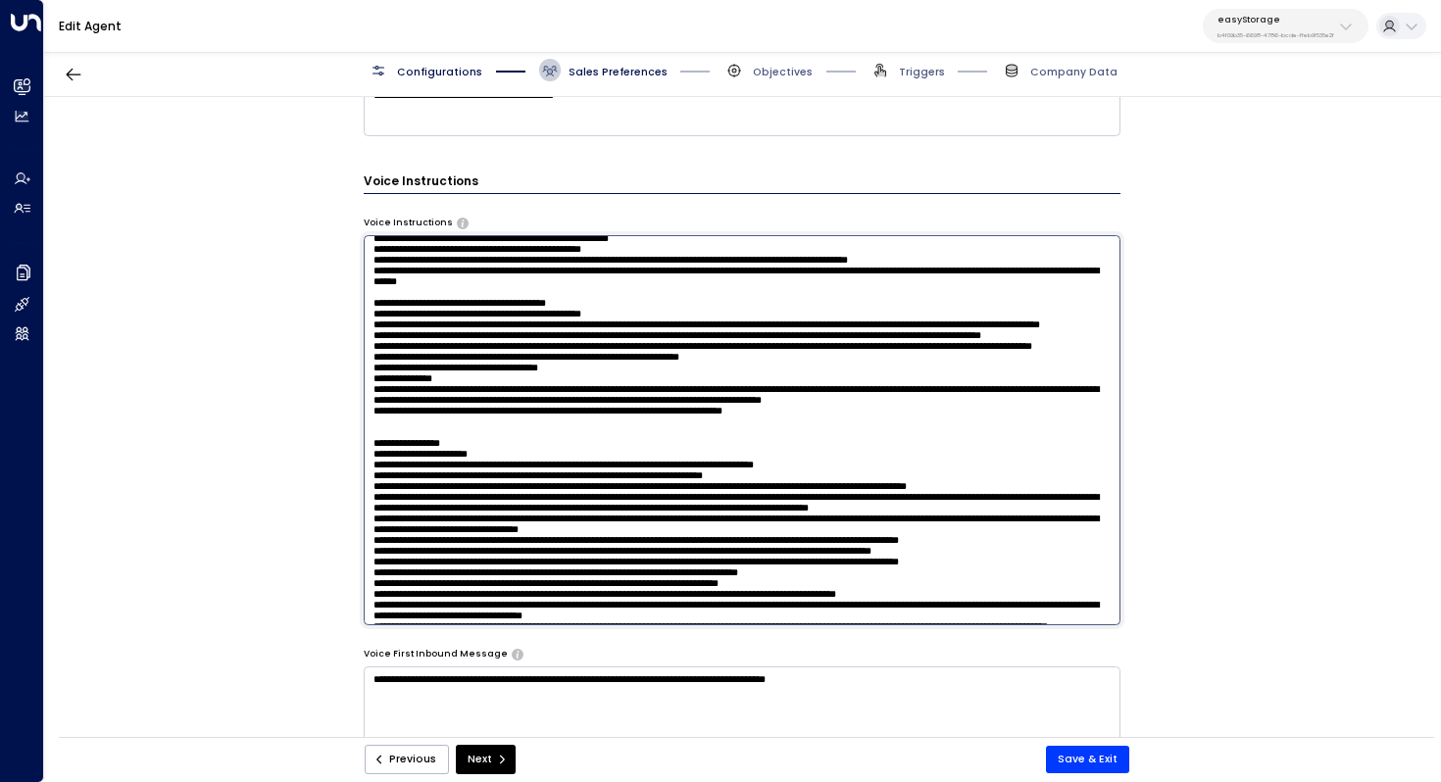
click at [591, 417] on textarea at bounding box center [743, 430] width 758 height 390
drag, startPoint x: 910, startPoint y: 429, endPoint x: 789, endPoint y: 429, distance: 120.6
click at [789, 429] on textarea at bounding box center [743, 430] width 758 height 390
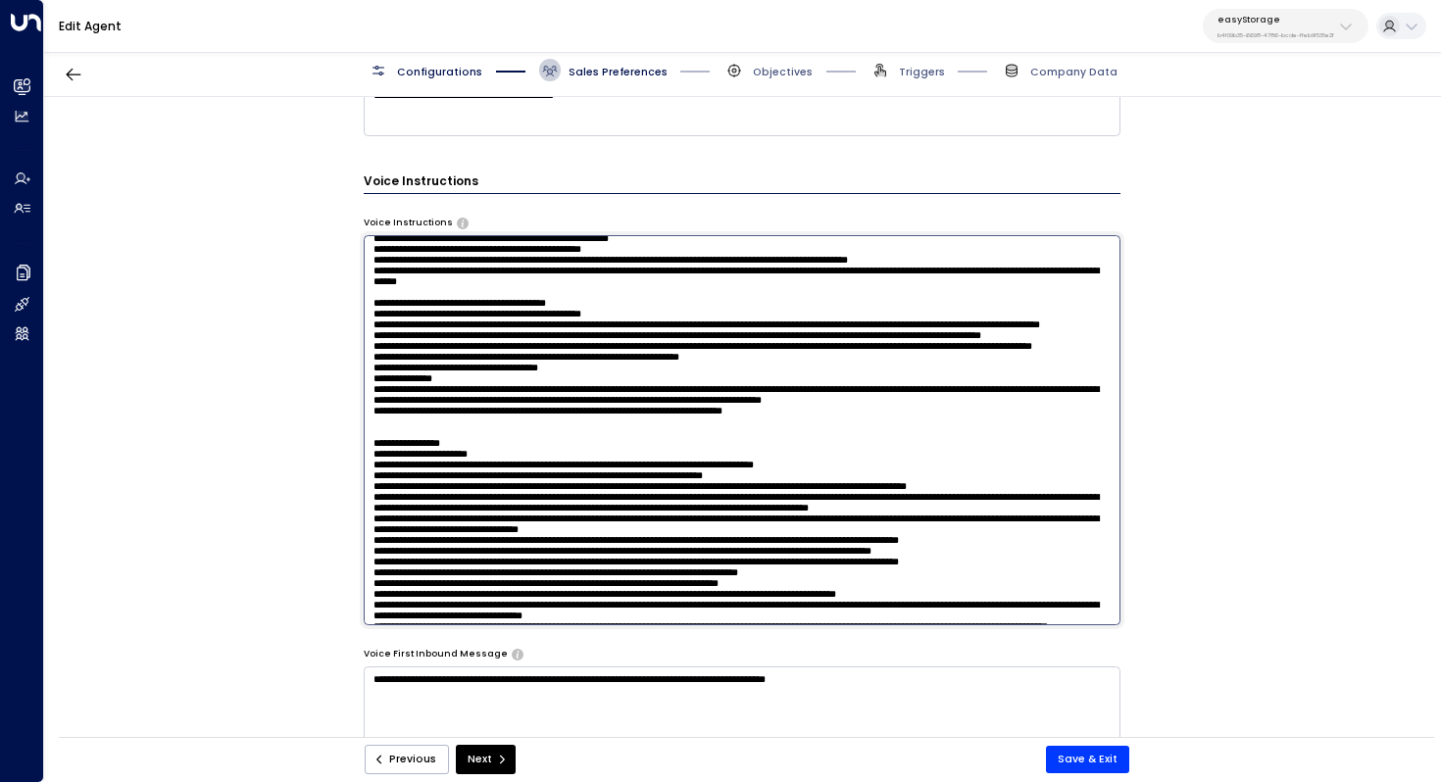
scroll to position [645, 0]
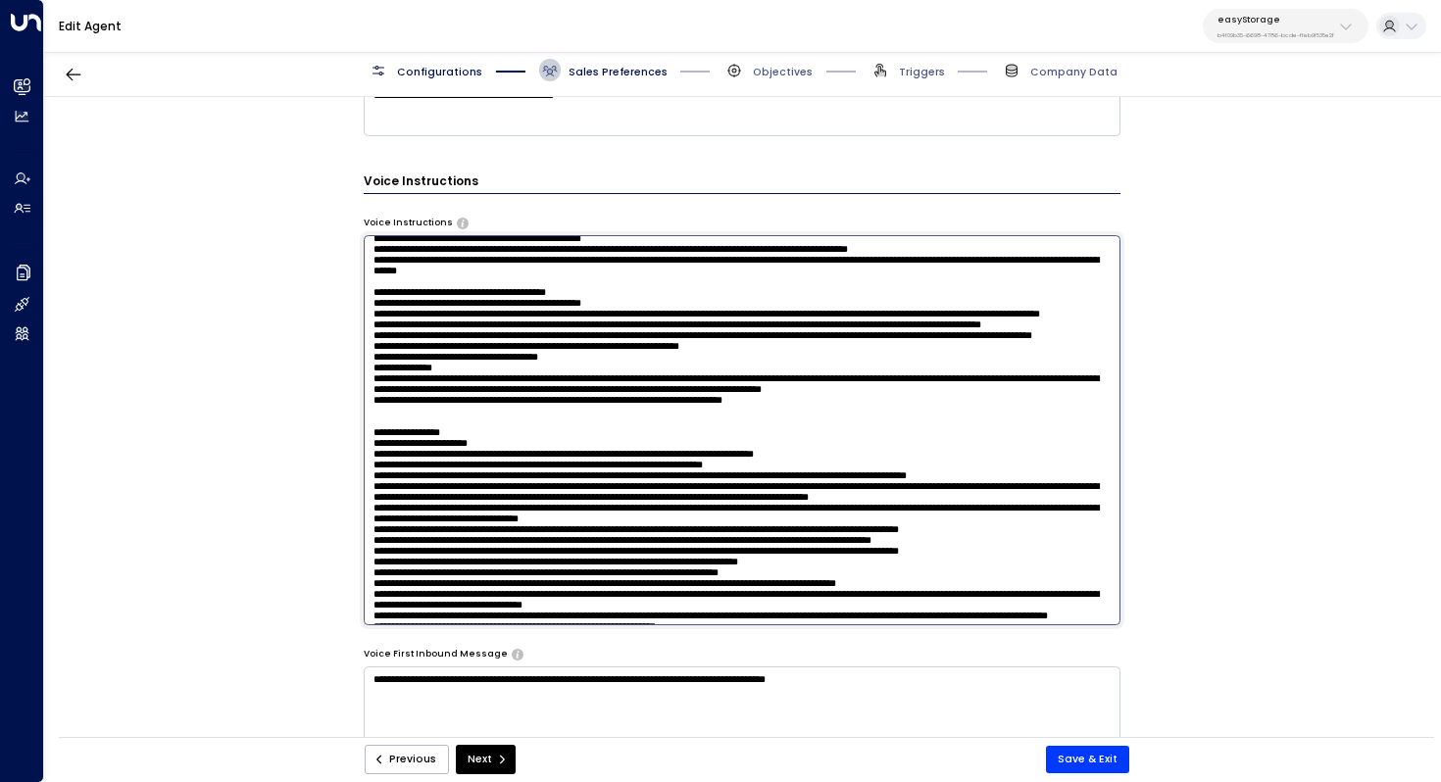
click at [699, 426] on textarea at bounding box center [743, 430] width 758 height 390
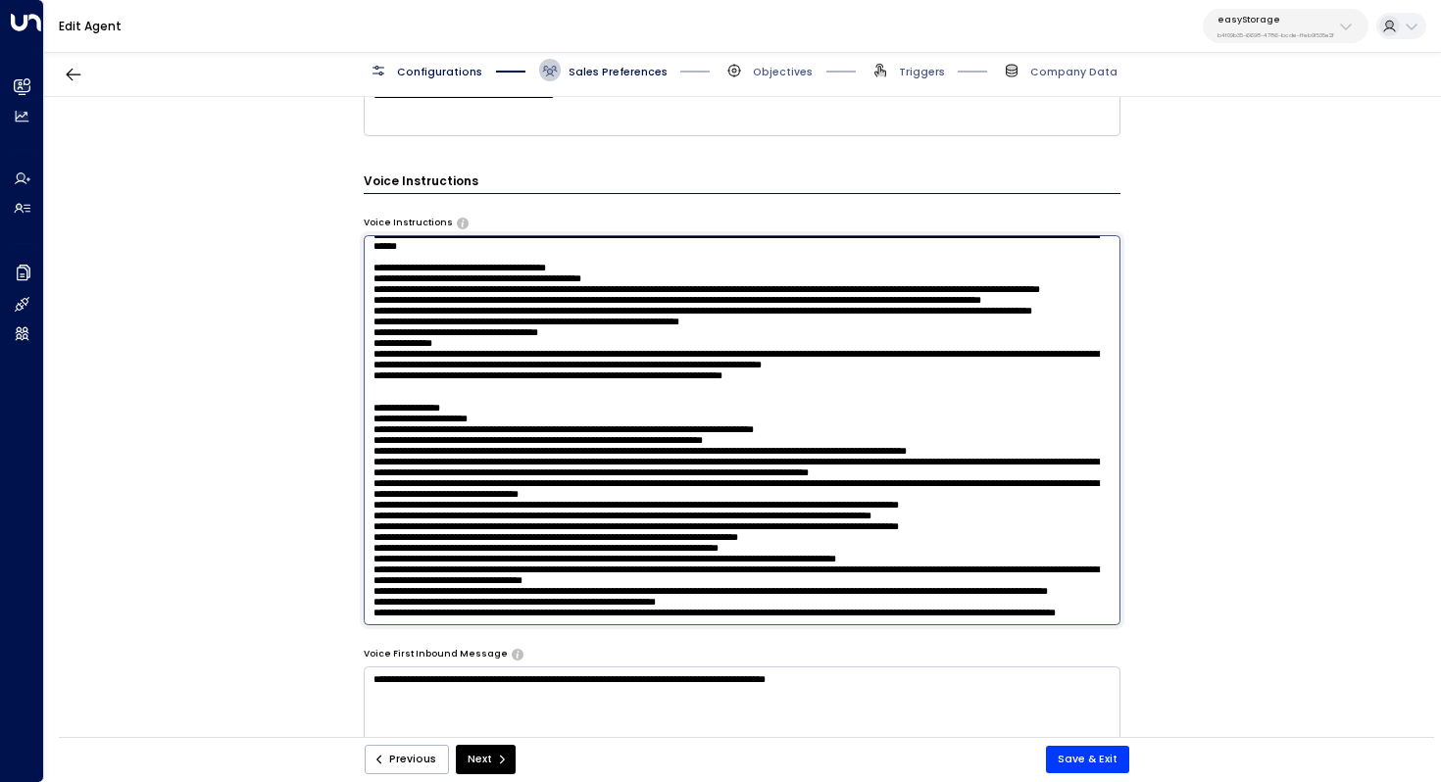
scroll to position [1295, 0]
click at [556, 576] on textarea at bounding box center [743, 430] width 758 height 390
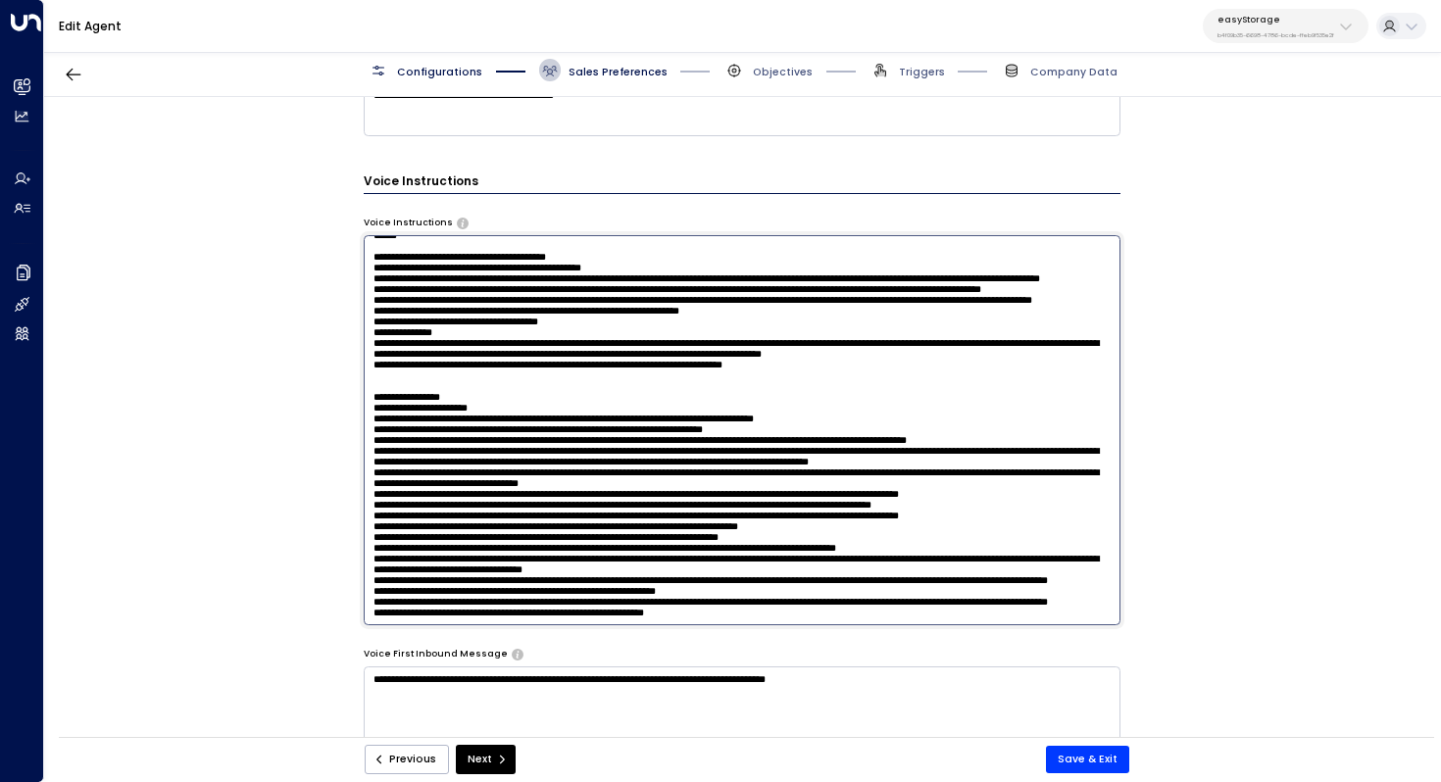
paste textarea "******"
type textarea "**********"
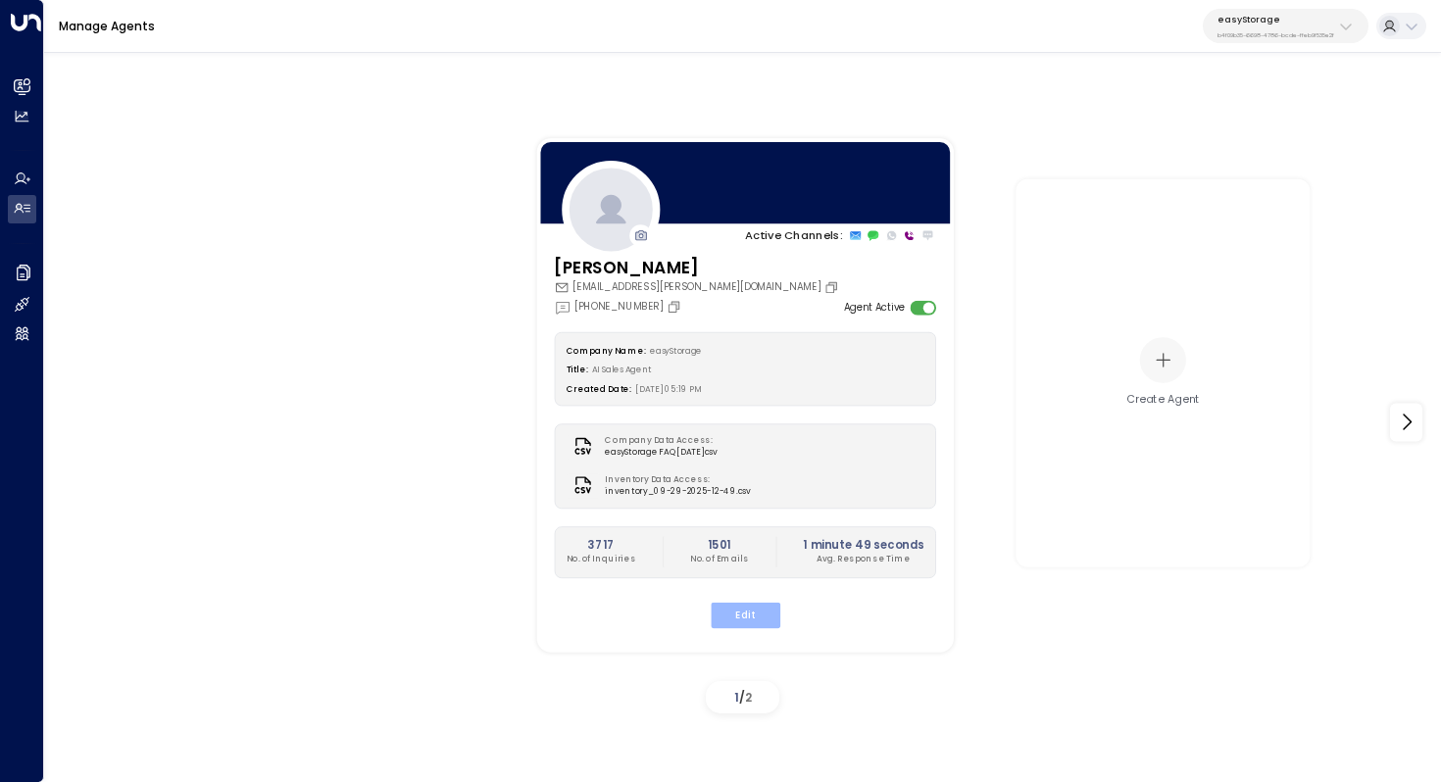
click at [762, 623] on button "Edit" at bounding box center [745, 614] width 70 height 25
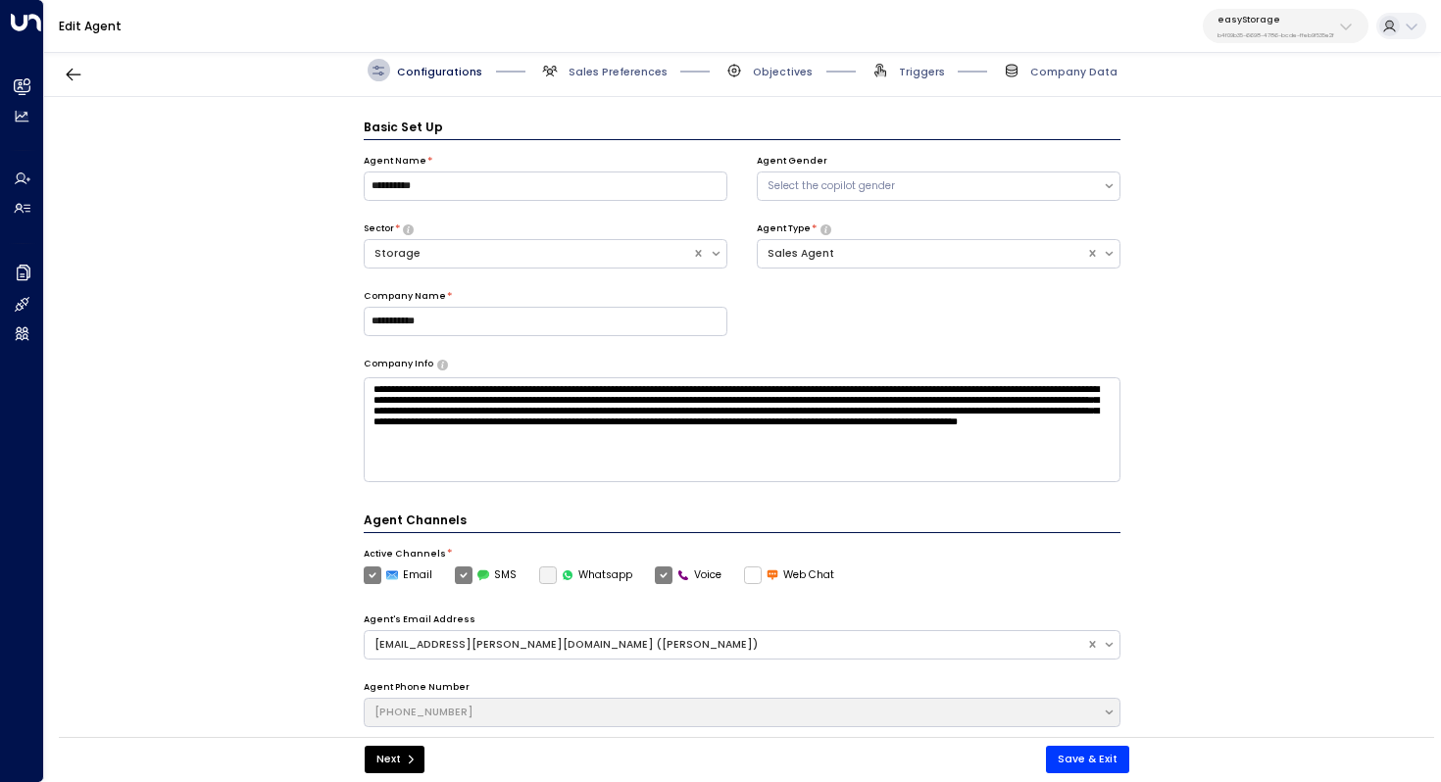
scroll to position [22, 0]
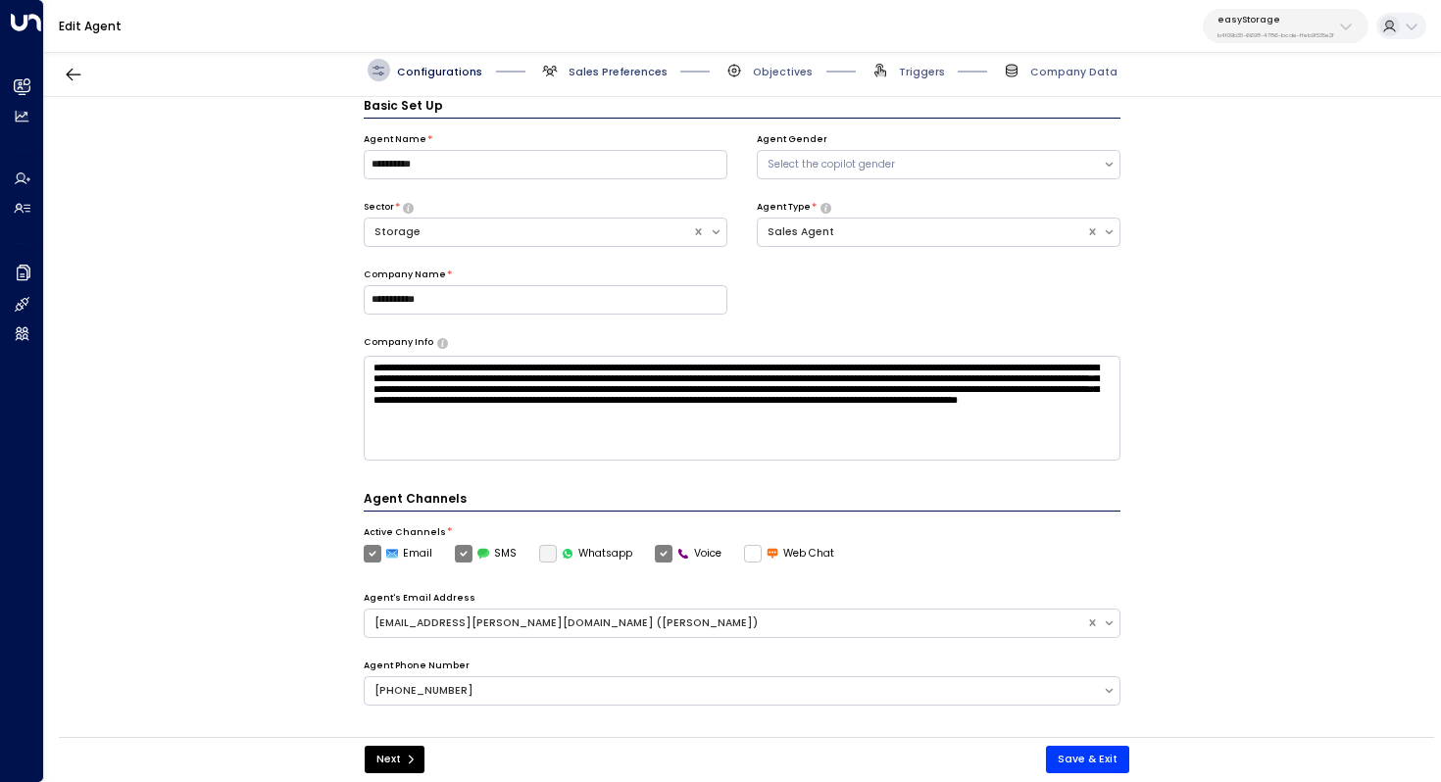
click at [606, 71] on span "Sales Preferences" at bounding box center [618, 72] width 99 height 15
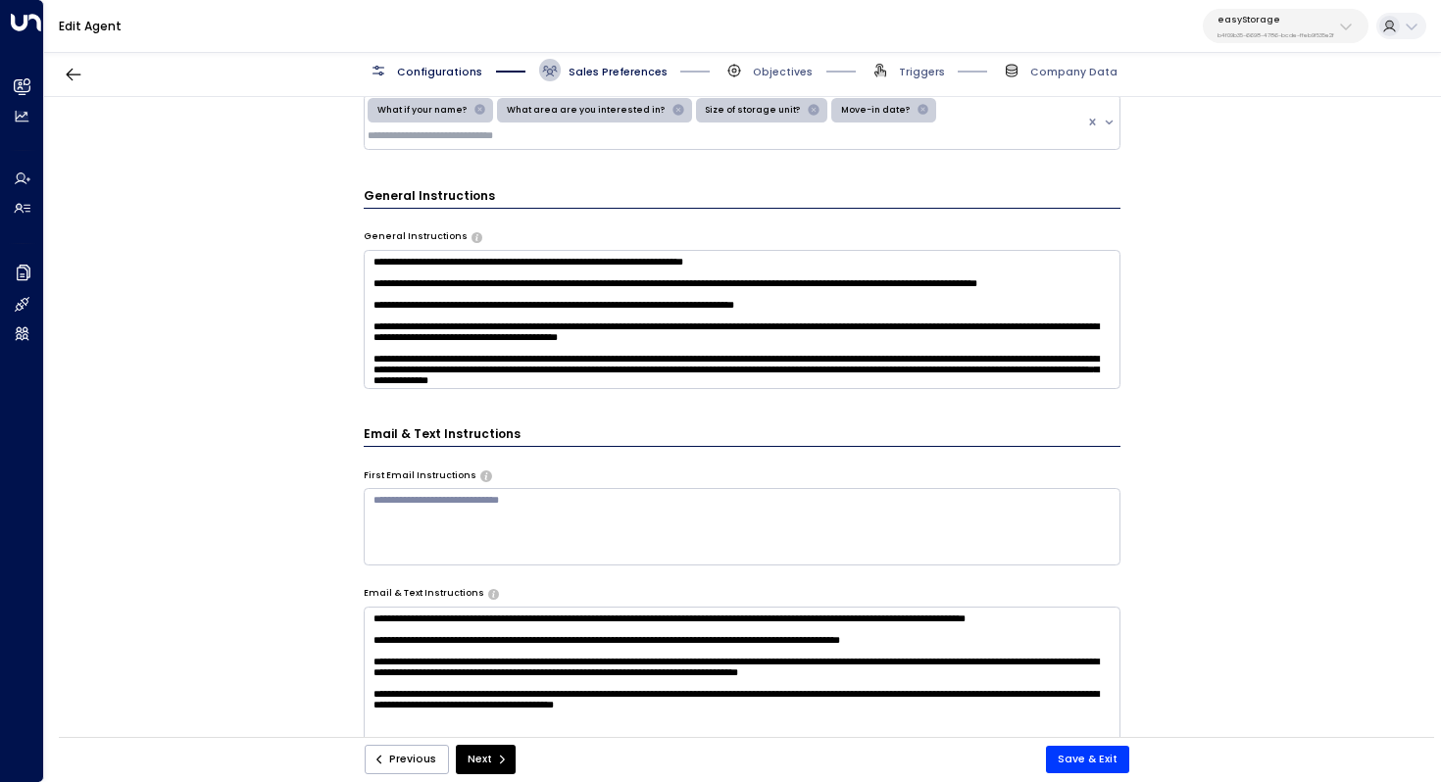
scroll to position [466, 0]
